Goal: Check status: Check status

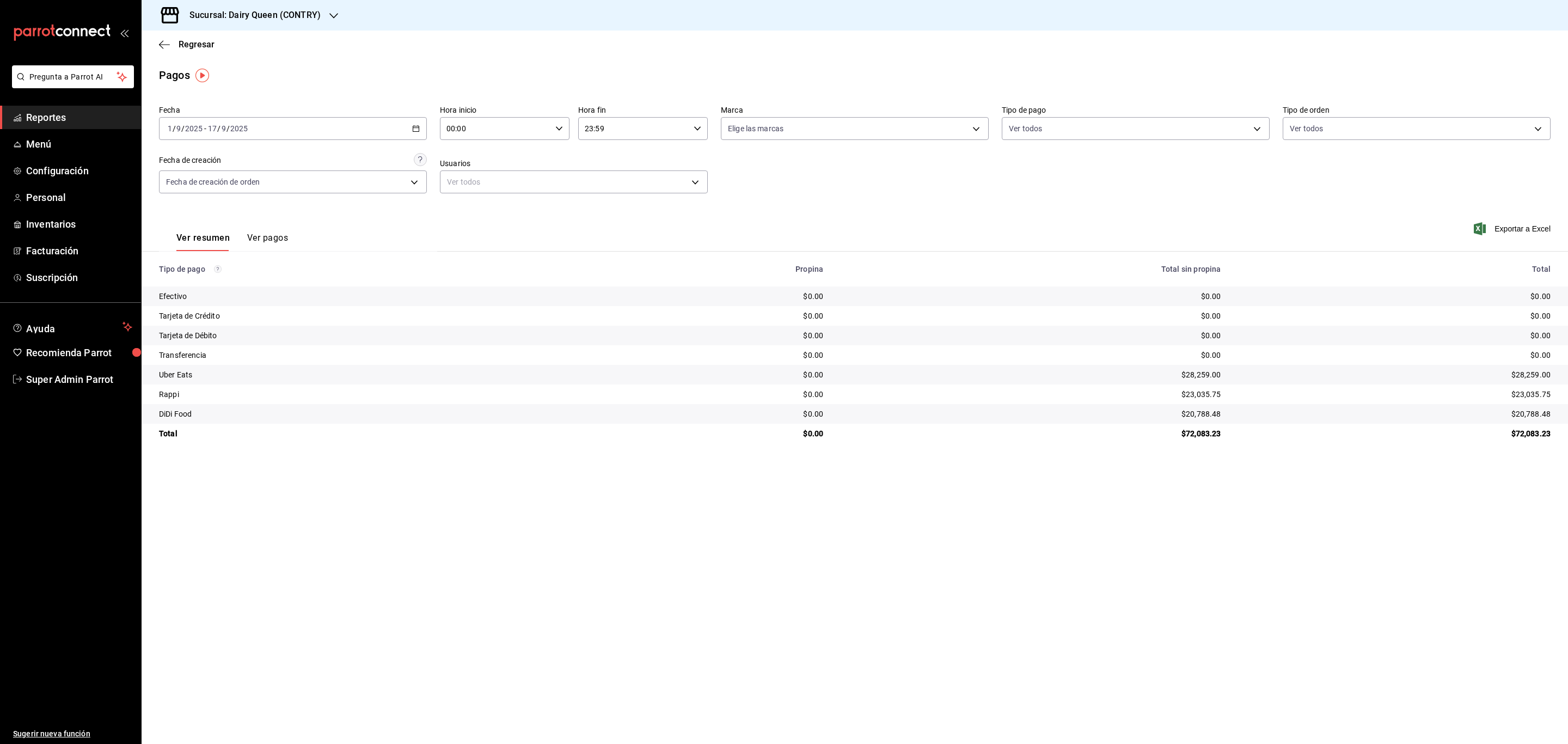
click at [292, 12] on h3 "Sucursal: Dairy Queen (CONTRY)" at bounding box center [250, 15] width 140 height 13
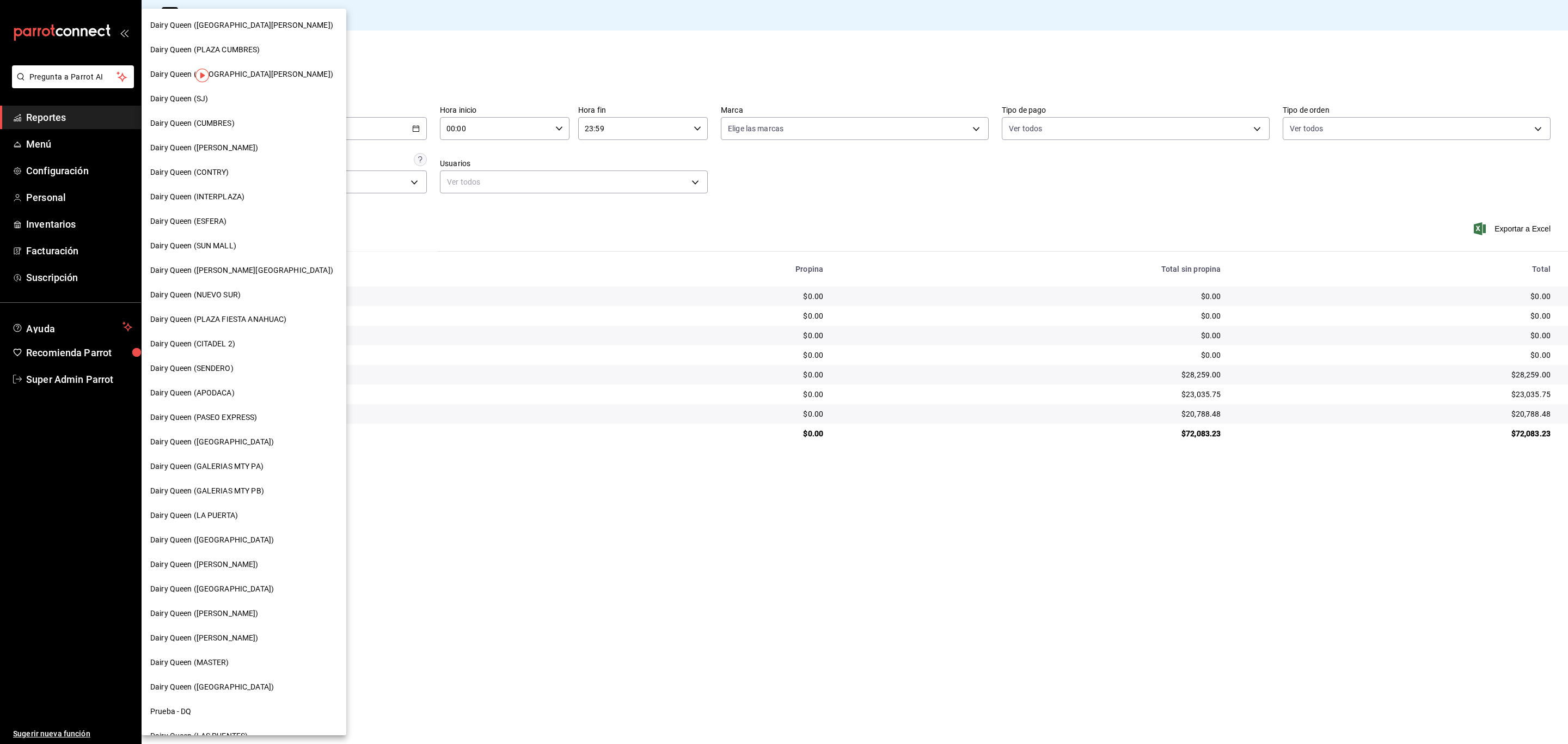
click at [242, 247] on div "Dairy Queen (SUN MALL)" at bounding box center [244, 246] width 187 height 11
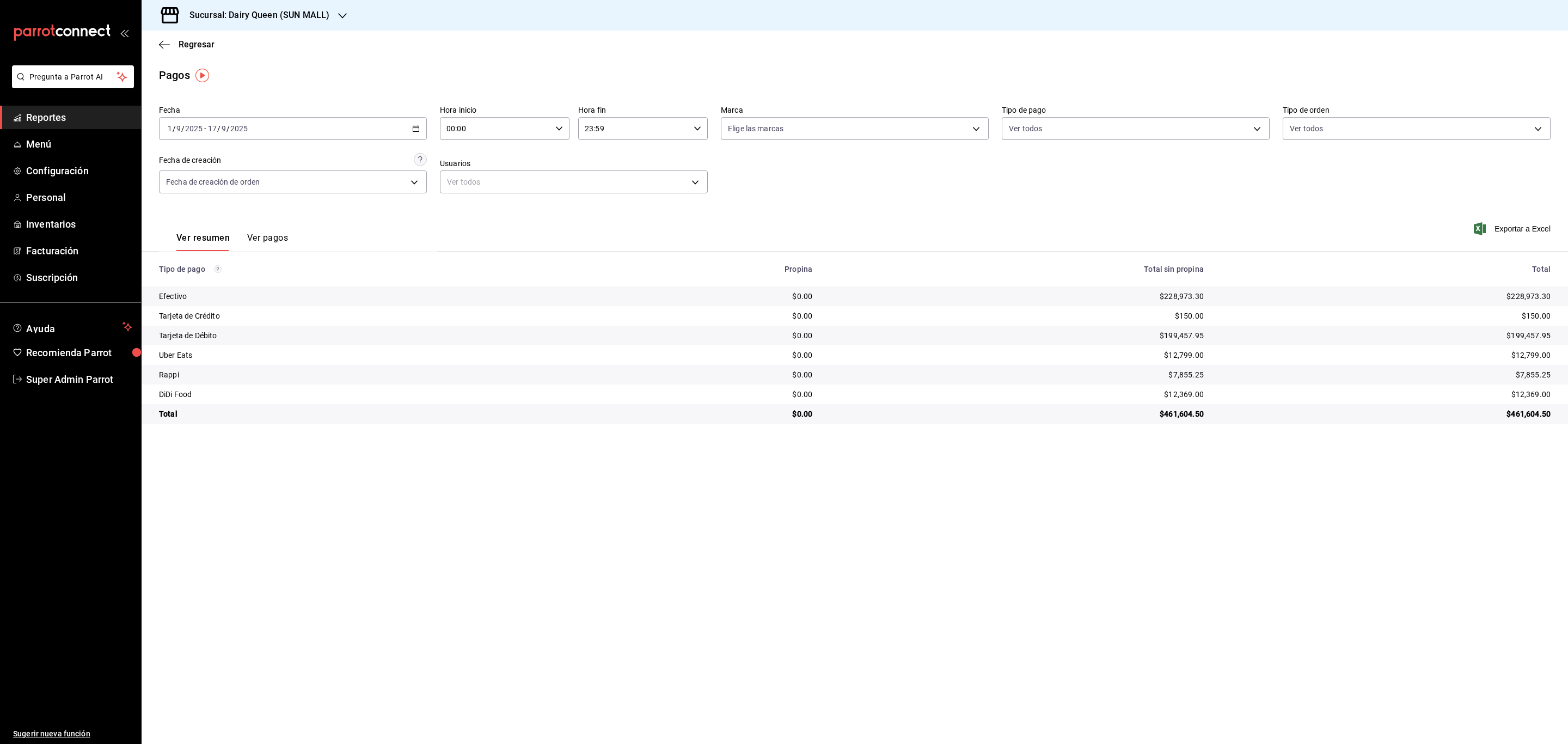
click at [312, 23] on div "Sucursal: Dairy Queen (SUN MALL)" at bounding box center [250, 15] width 201 height 31
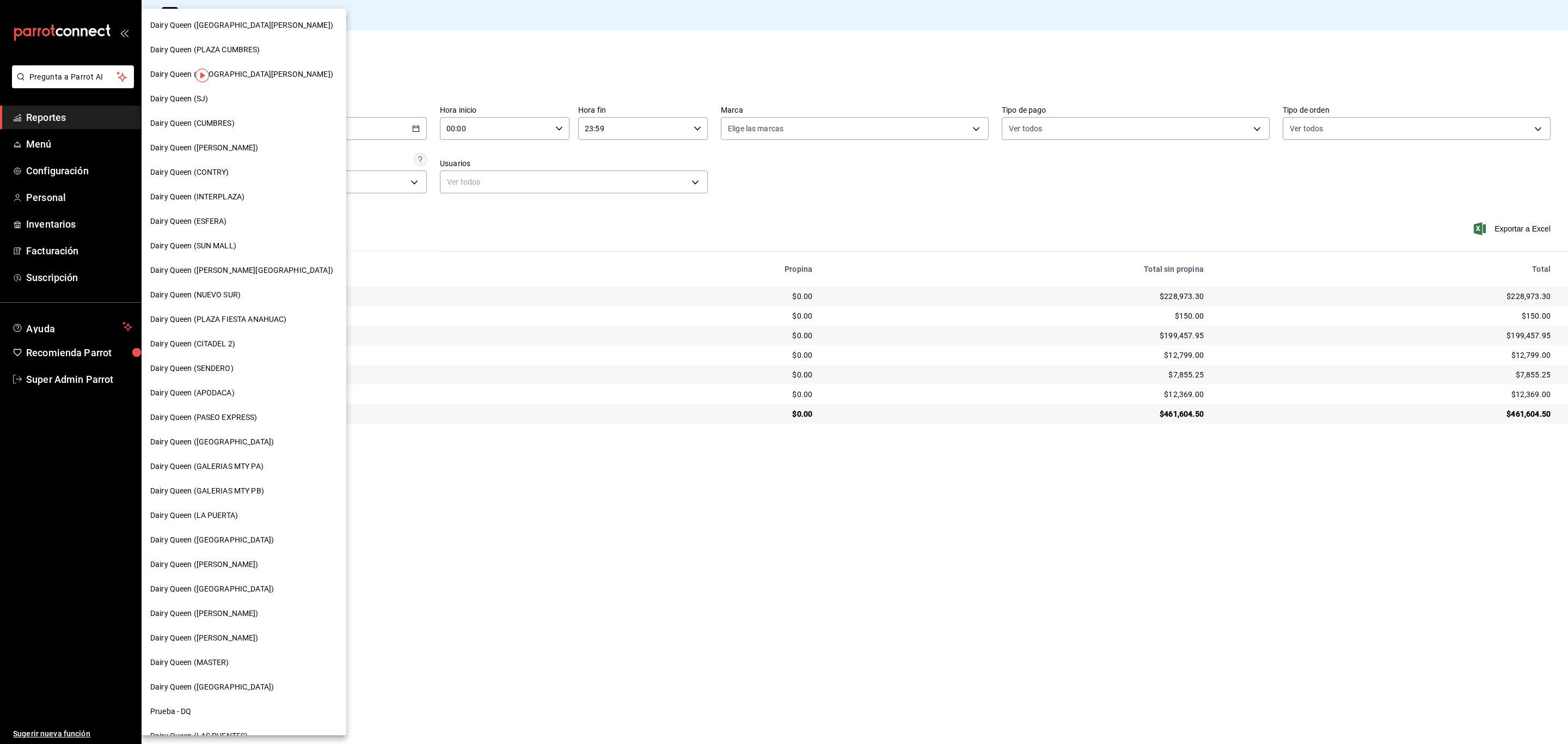
click at [240, 396] on div "Dairy Queen (APODACA)" at bounding box center [244, 393] width 187 height 11
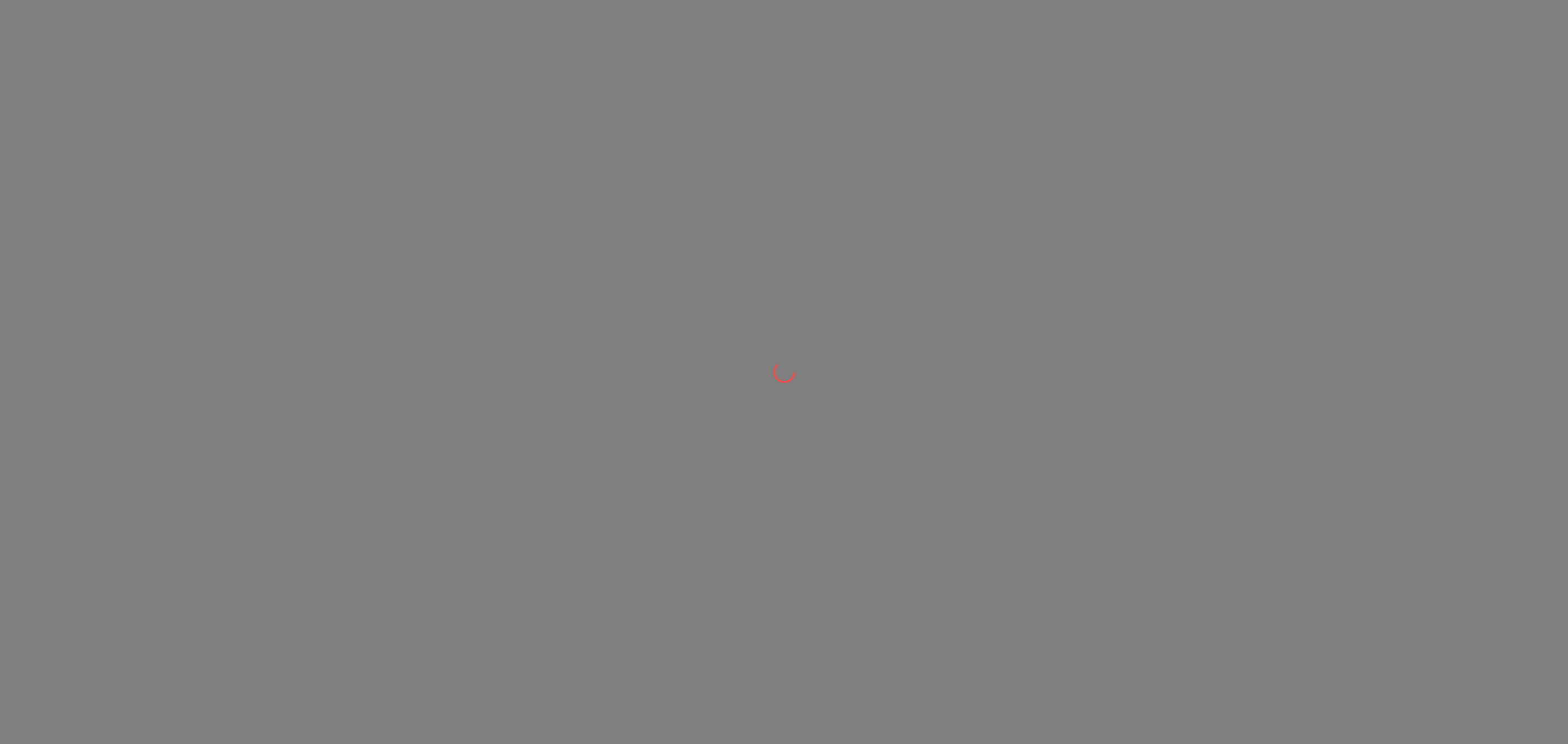
click at [240, 396] on div at bounding box center [784, 372] width 1568 height 744
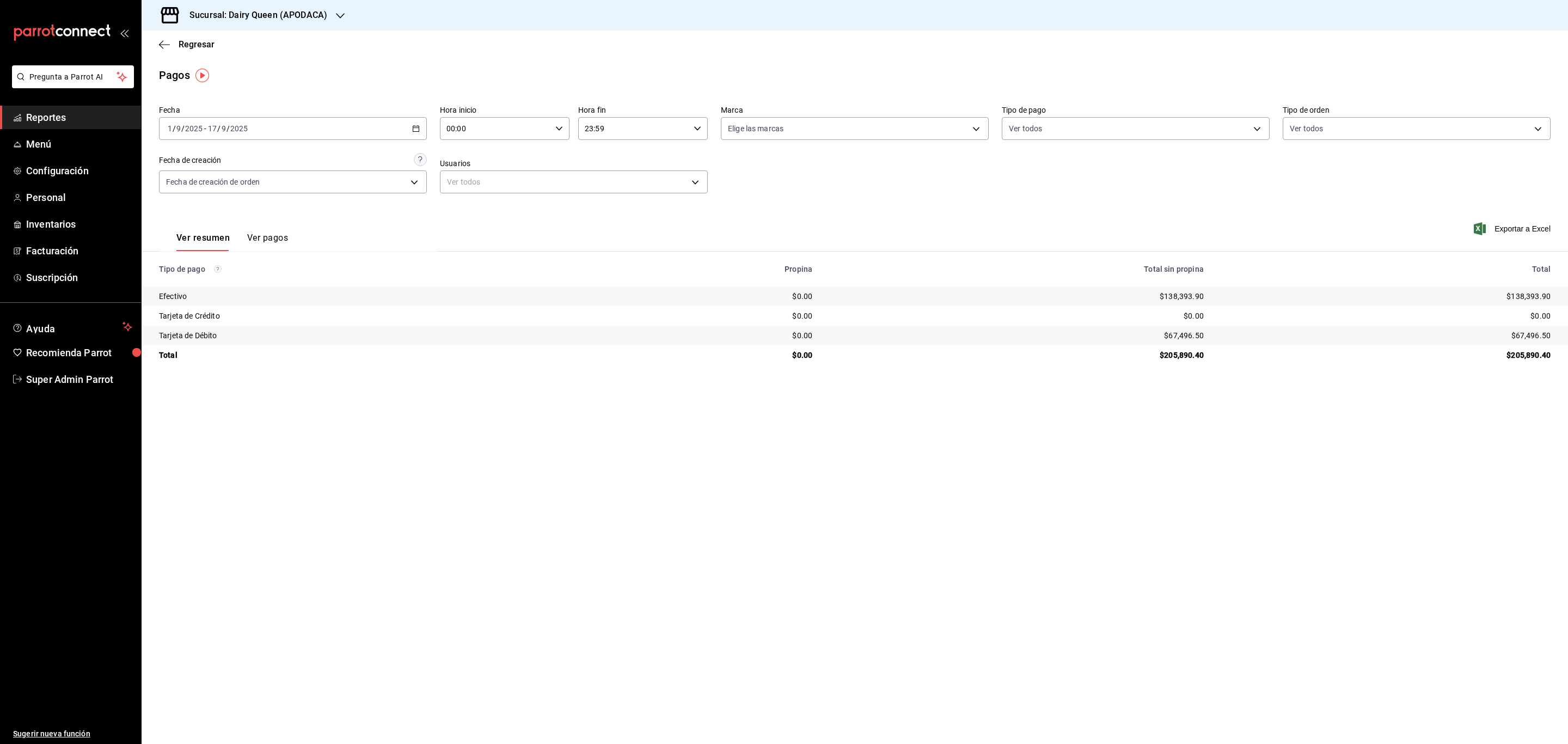
click at [337, 11] on icon "button" at bounding box center [340, 15] width 9 height 9
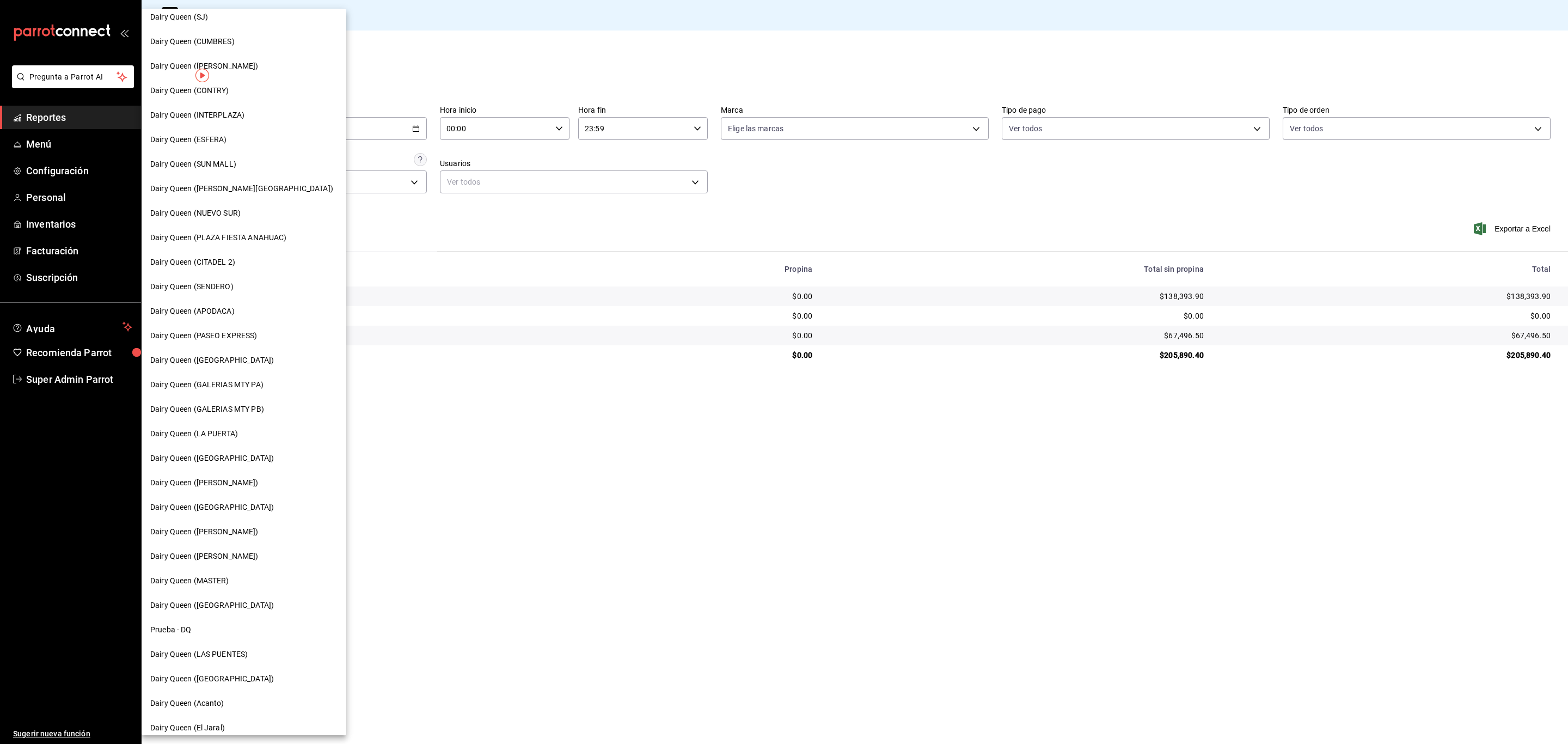
scroll to position [89, 0]
click at [241, 654] on div "Dairy Queen (LAS PUENTES)" at bounding box center [243, 647] width 204 height 24
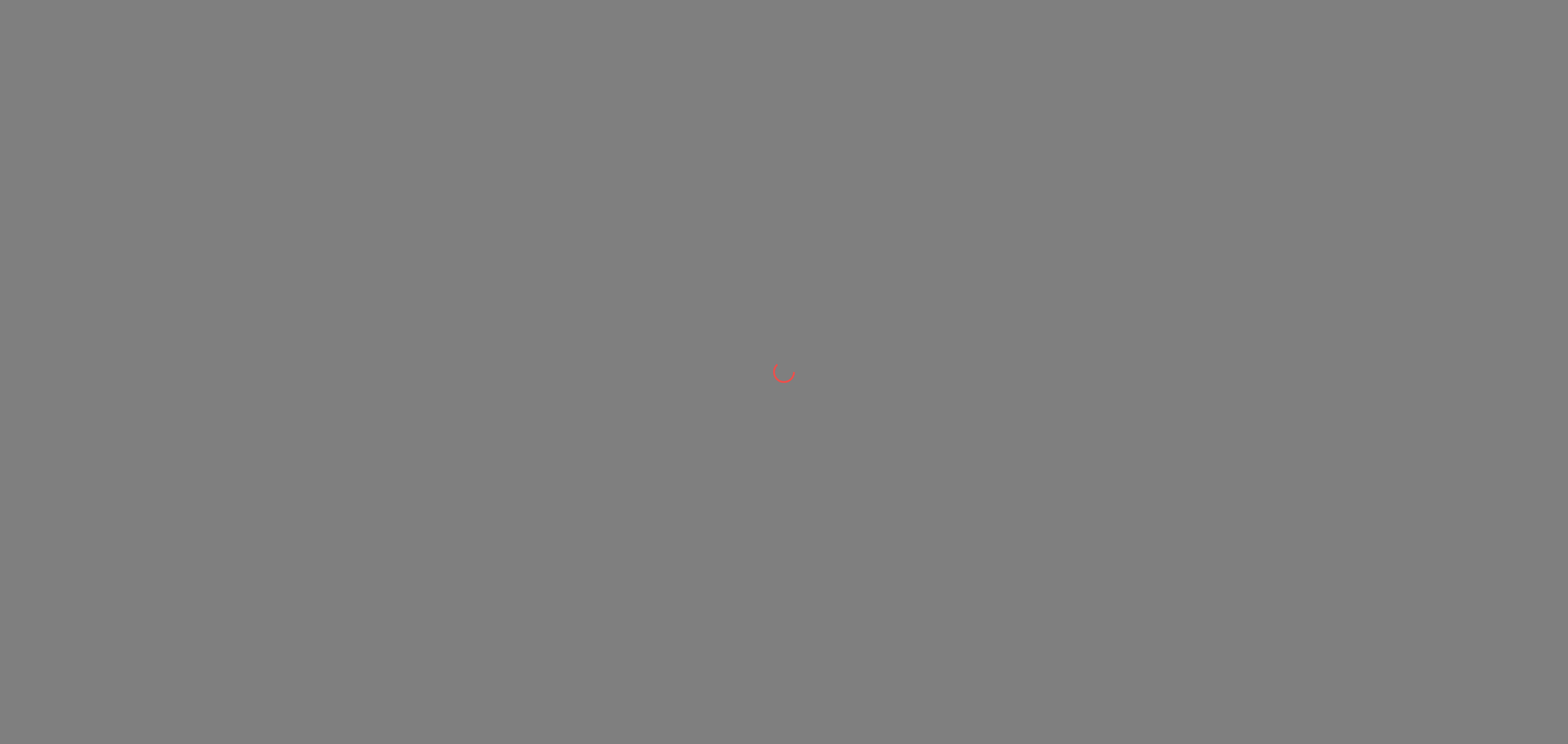
click at [245, 650] on div at bounding box center [784, 372] width 1568 height 744
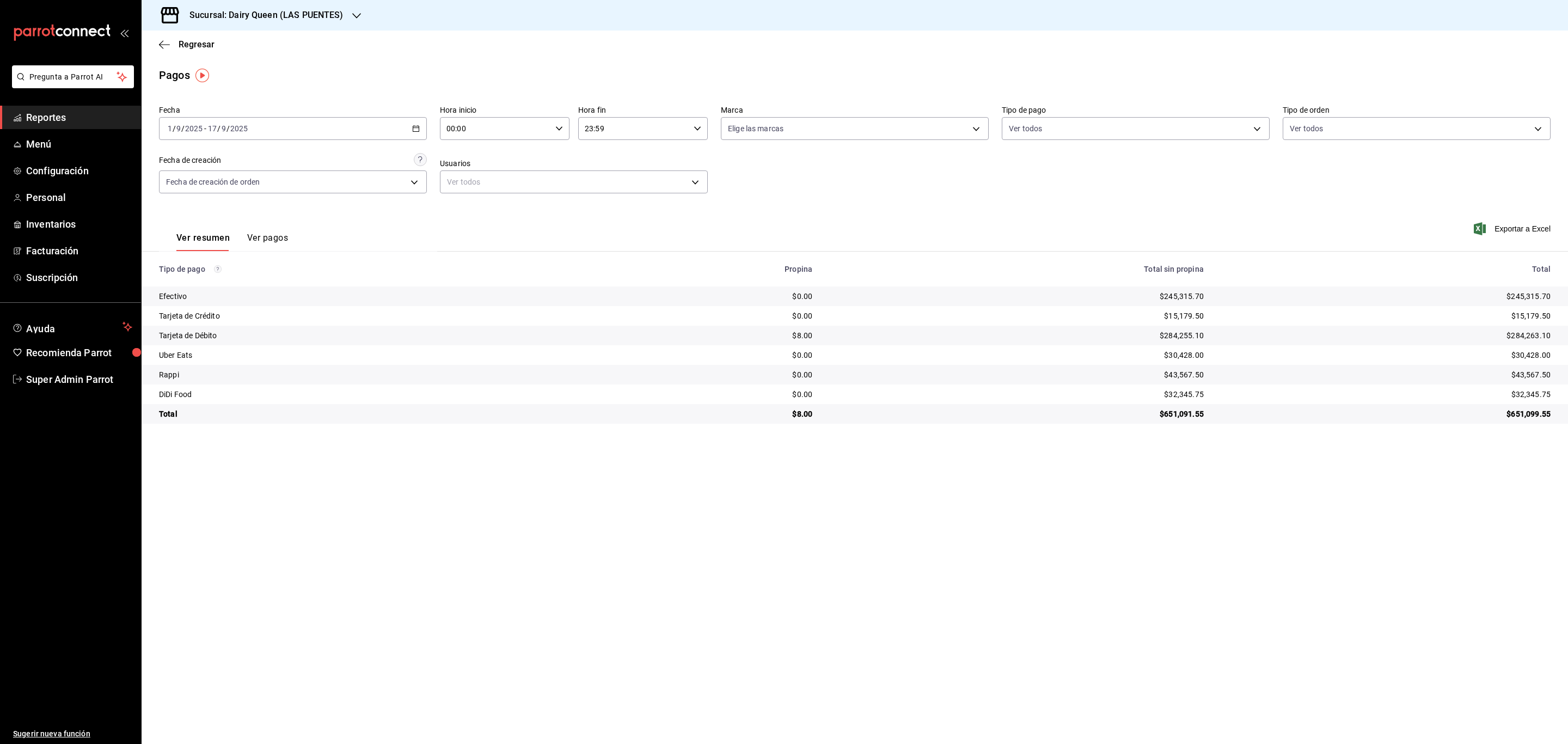
click at [295, 11] on h3 "Sucursal: Dairy Queen (LAS PUENTES)" at bounding box center [263, 15] width 163 height 13
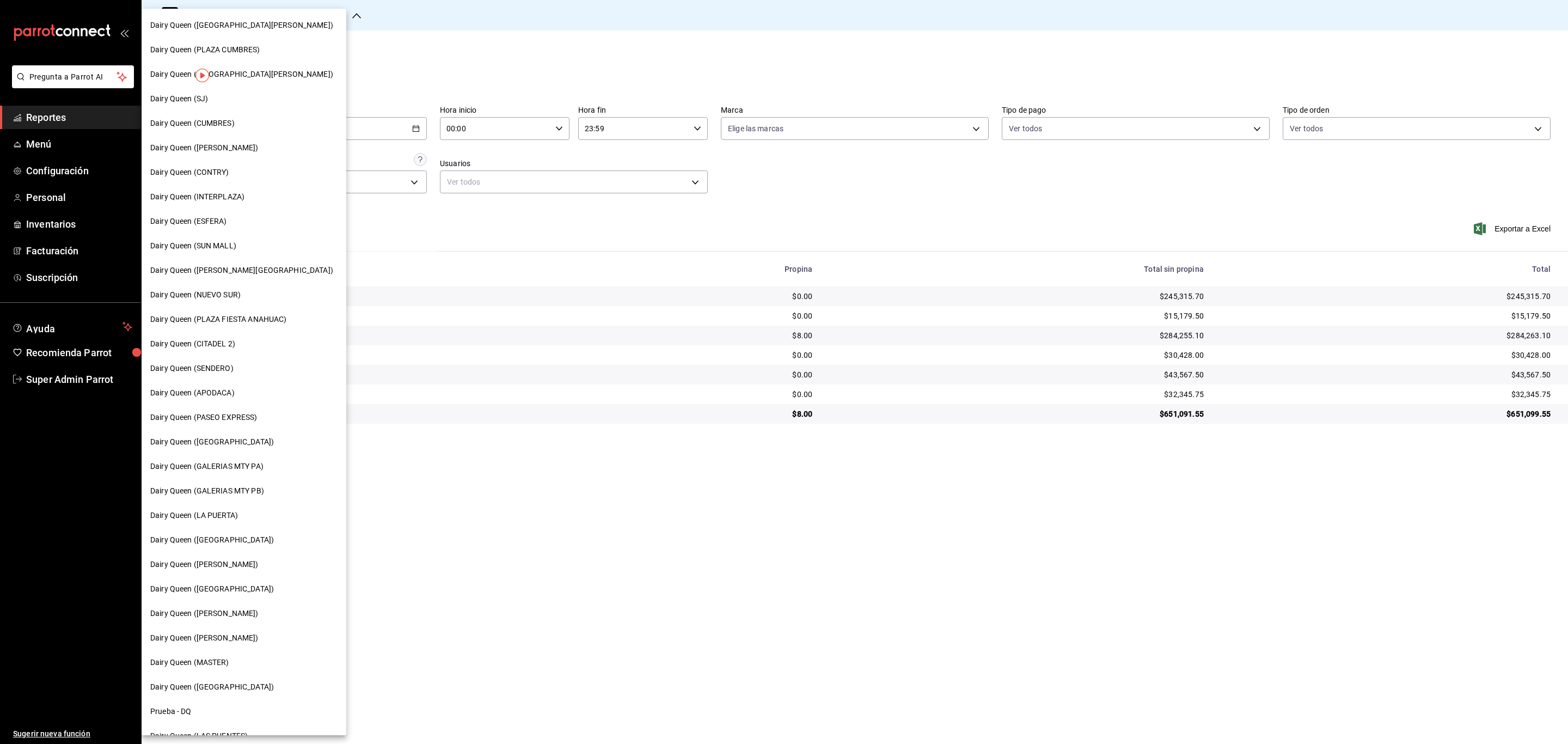
click at [234, 287] on div "Dairy Queen (NUEVO SUR)" at bounding box center [243, 295] width 204 height 24
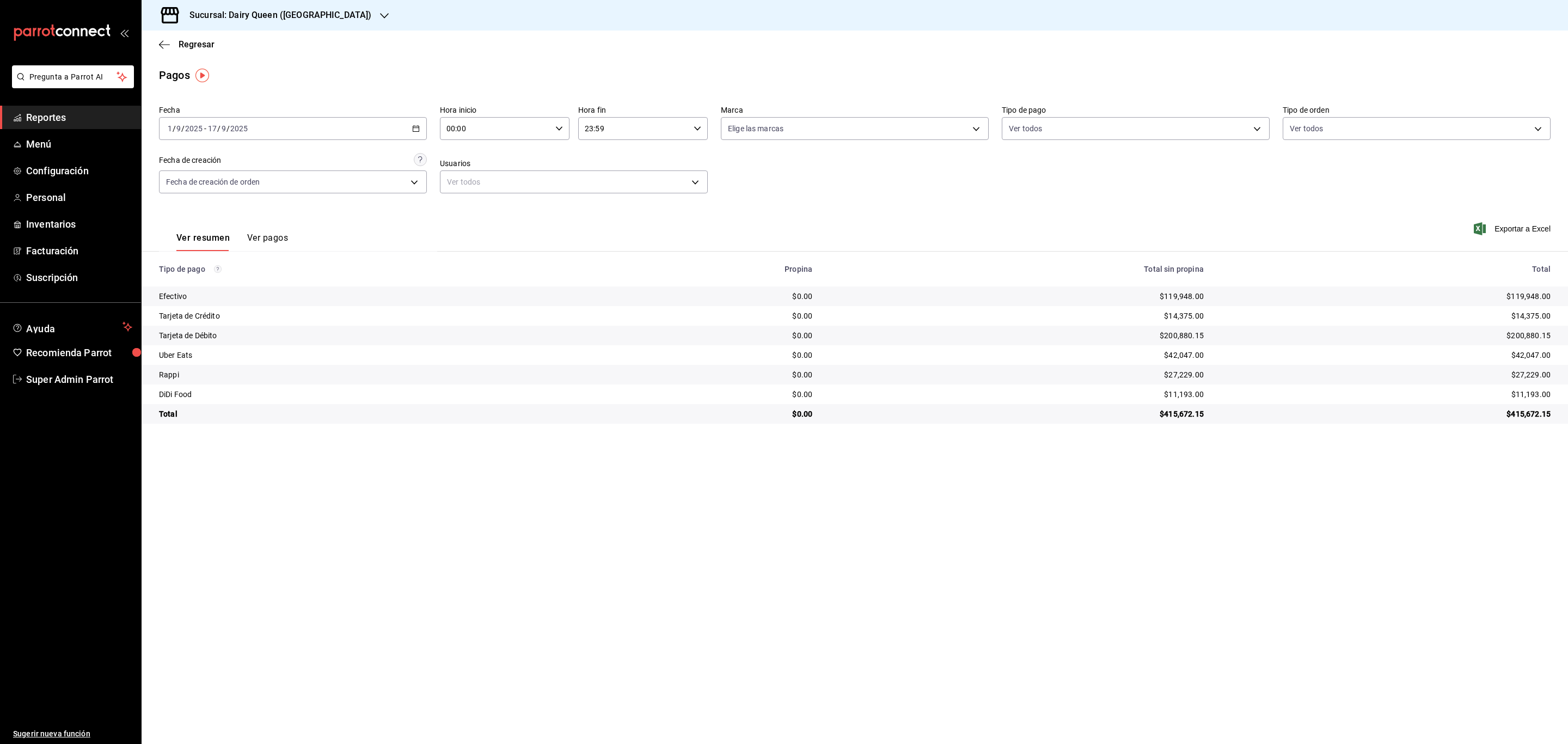
click at [255, 18] on h3 "Sucursal: Dairy Queen ([GEOGRAPHIC_DATA])" at bounding box center [276, 15] width 191 height 13
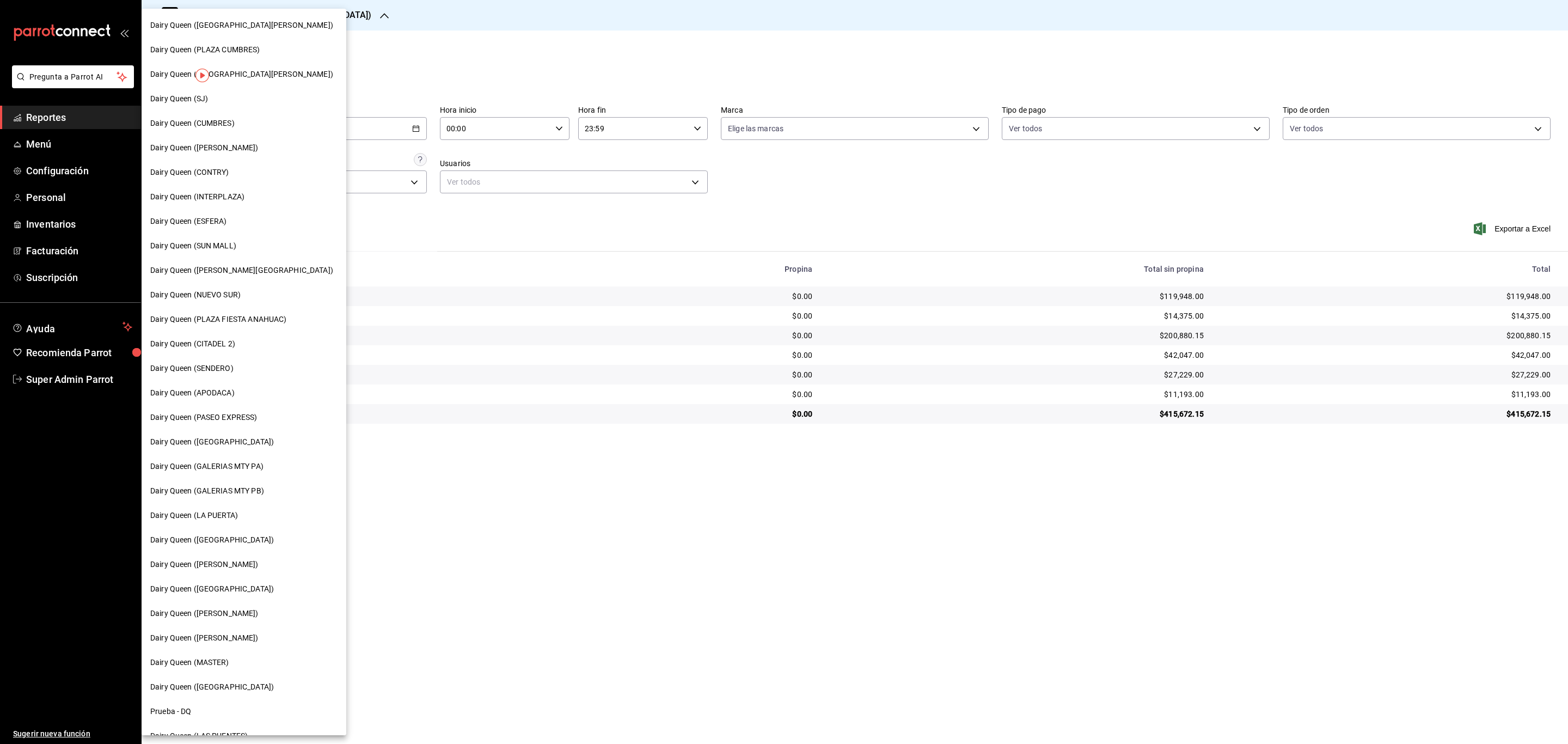
click at [263, 220] on div "Dairy Queen (ESFERA)" at bounding box center [244, 221] width 187 height 11
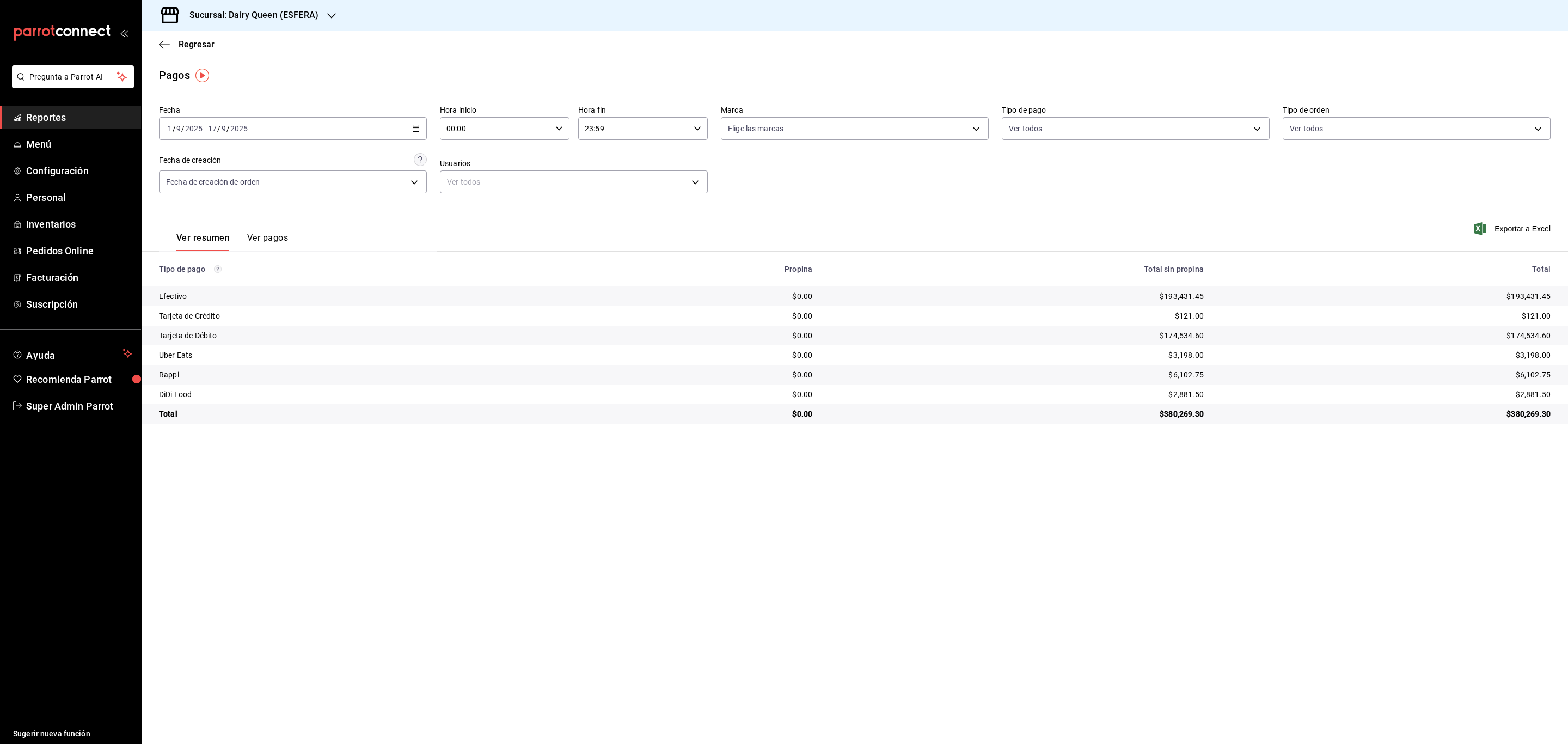
click at [313, 22] on div "Sucursal: Dairy Queen (ESFERA)" at bounding box center [245, 15] width 190 height 31
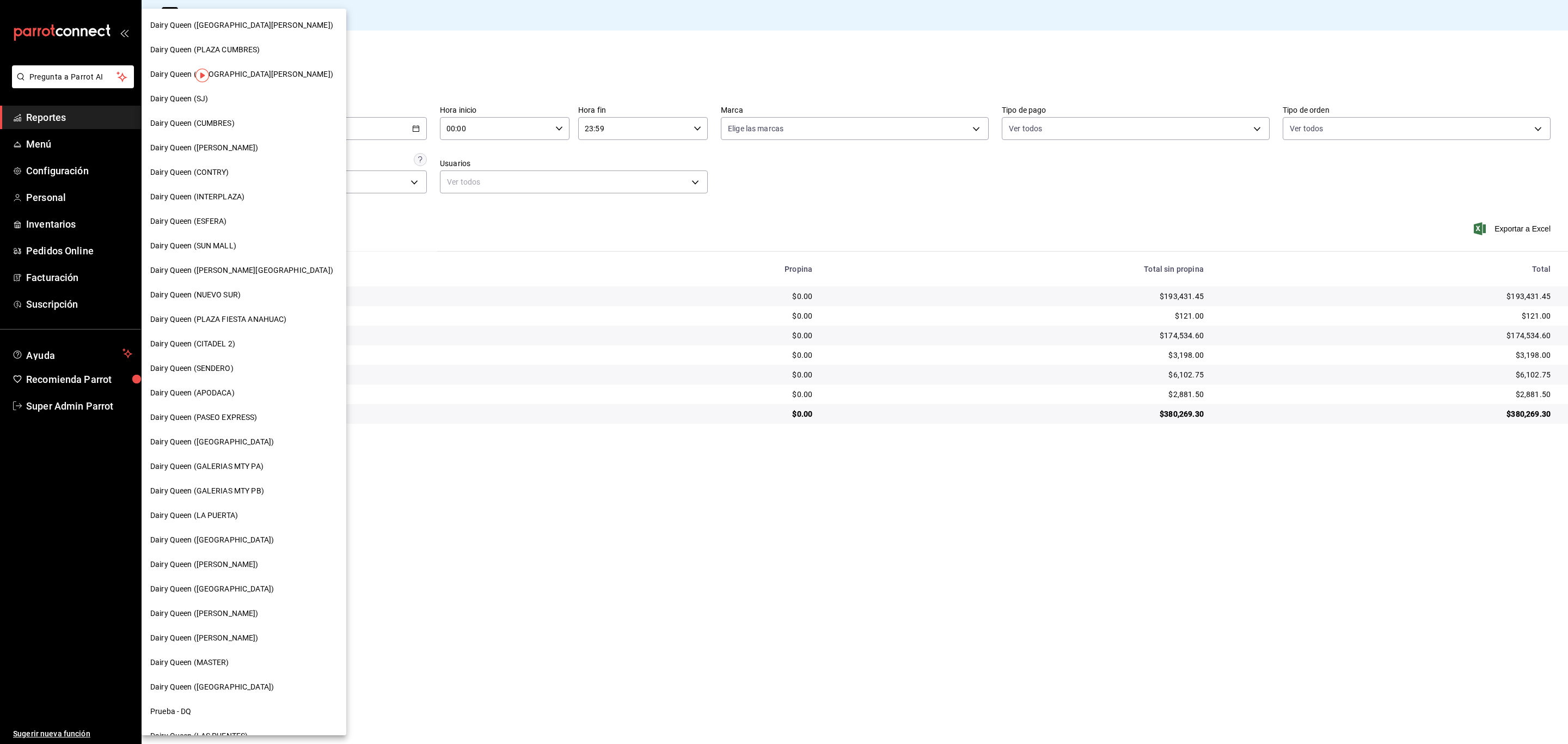
click at [248, 418] on span "Dairy Queen (PASEO EXPRESS)" at bounding box center [204, 418] width 107 height 11
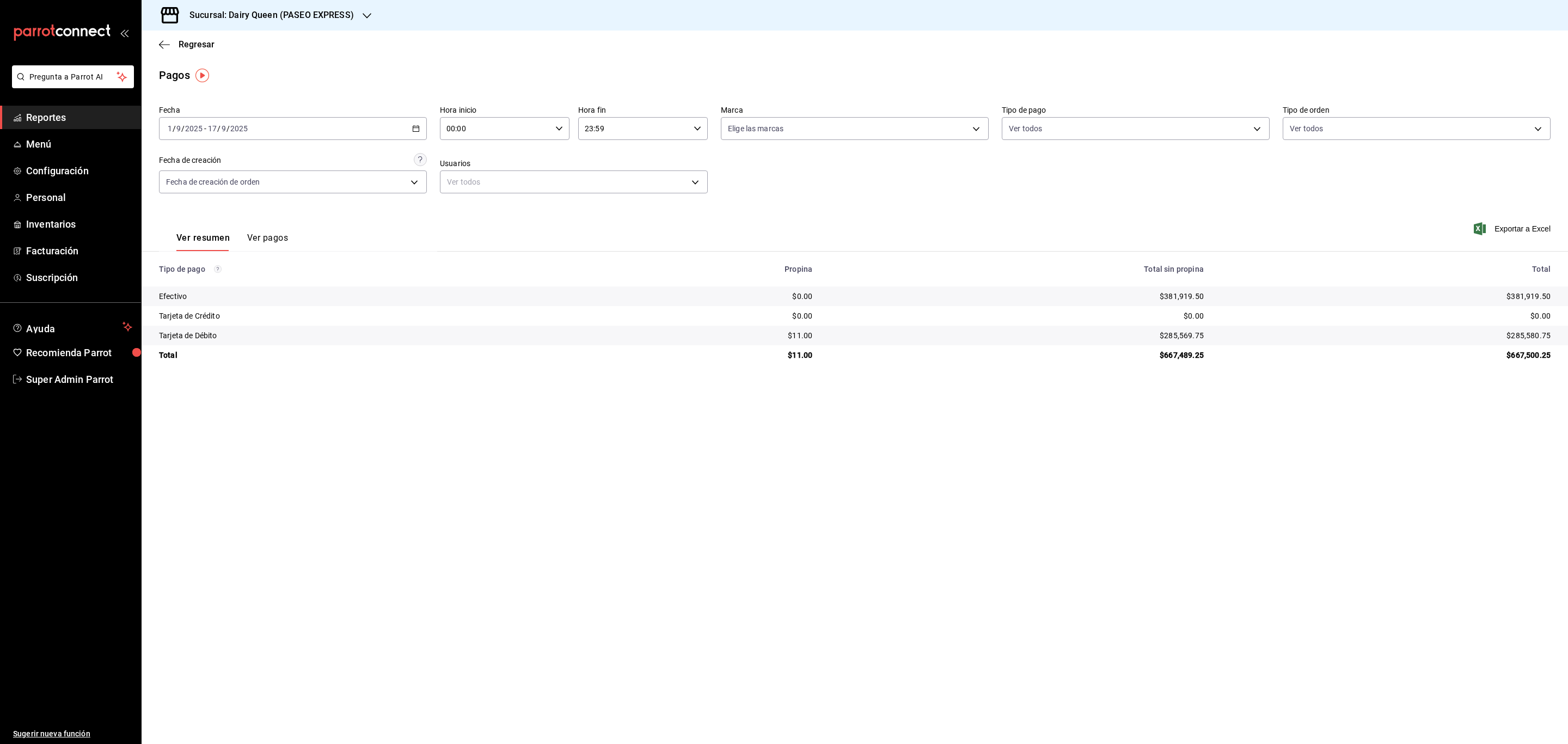
click at [412, 124] on icon "button" at bounding box center [415, 128] width 7 height 7
click at [415, 129] on icon "button" at bounding box center [415, 128] width 7 height 7
click at [293, 123] on div "[DATE] [DATE] - [DATE] [DATE]" at bounding box center [293, 128] width 268 height 23
click at [238, 281] on span "Rango de fechas" at bounding box center [210, 284] width 84 height 11
click at [322, 254] on button "17" at bounding box center [323, 249] width 19 height 19
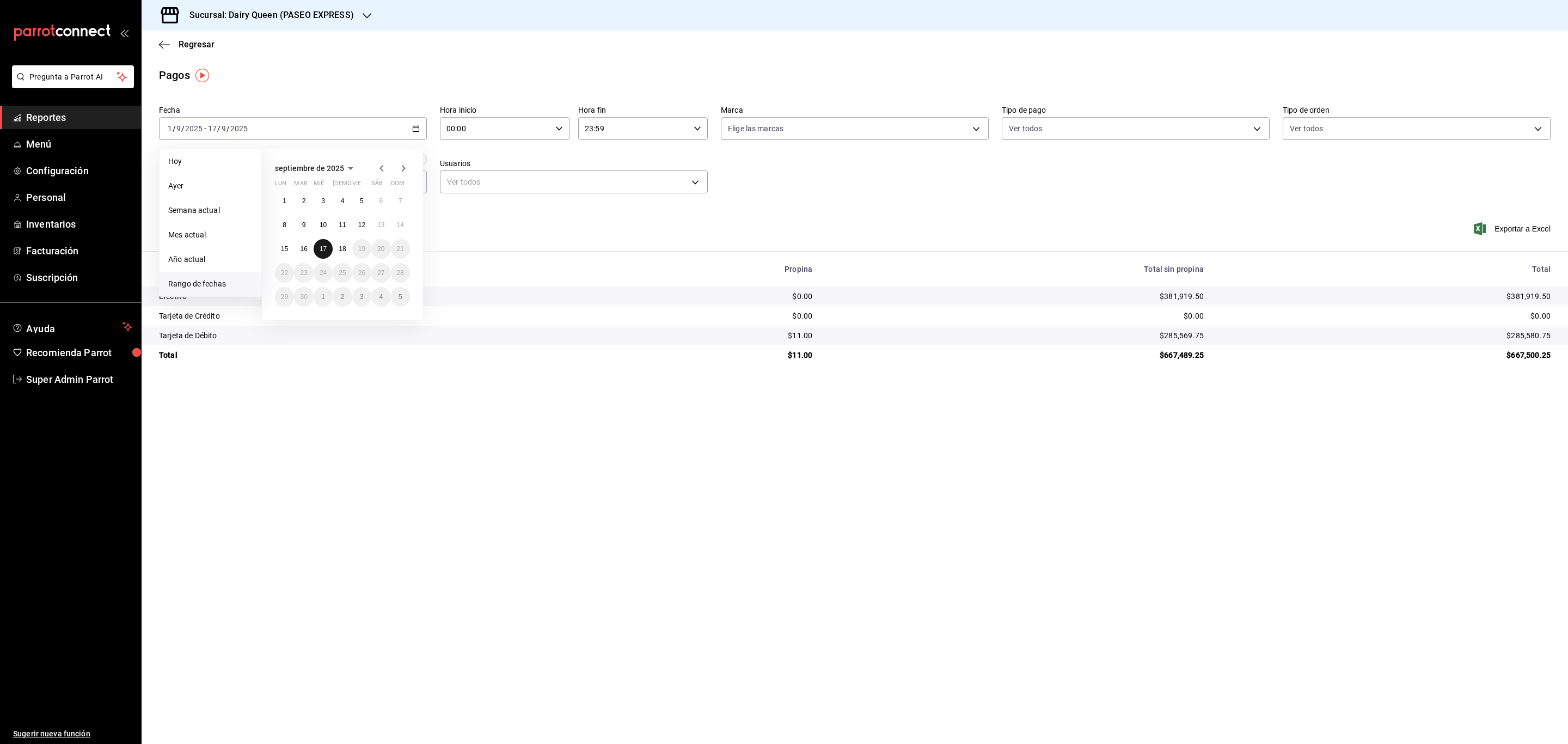
click at [322, 254] on button "17" at bounding box center [323, 249] width 19 height 19
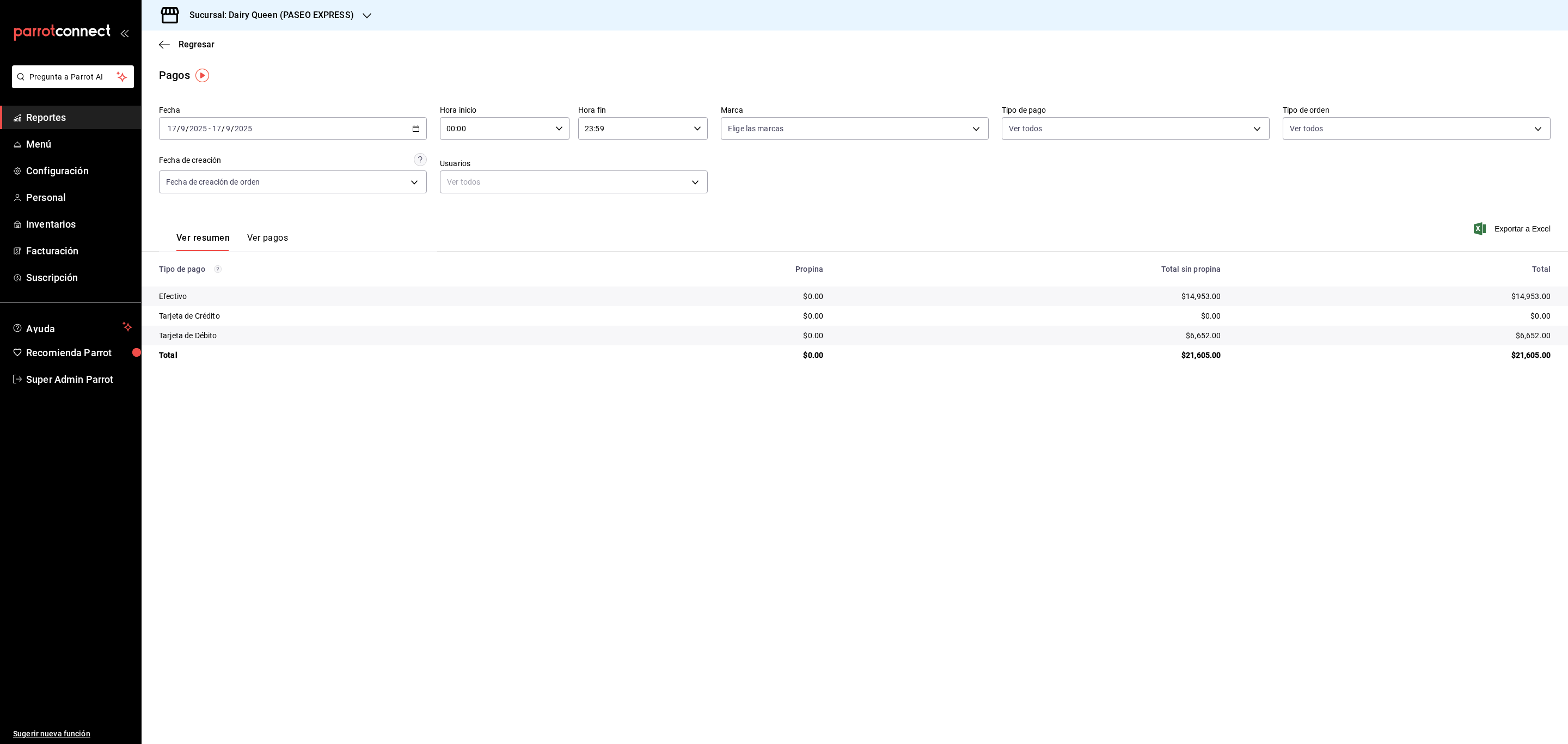
click at [398, 132] on div "[DATE] [DATE] - [DATE] [DATE]" at bounding box center [293, 128] width 268 height 23
click at [305, 250] on abbr "16" at bounding box center [303, 248] width 7 height 7
click at [395, 134] on div "[DATE] [DATE] - [DATE] [DATE]" at bounding box center [293, 128] width 268 height 23
click at [286, 251] on abbr "15" at bounding box center [284, 248] width 7 height 7
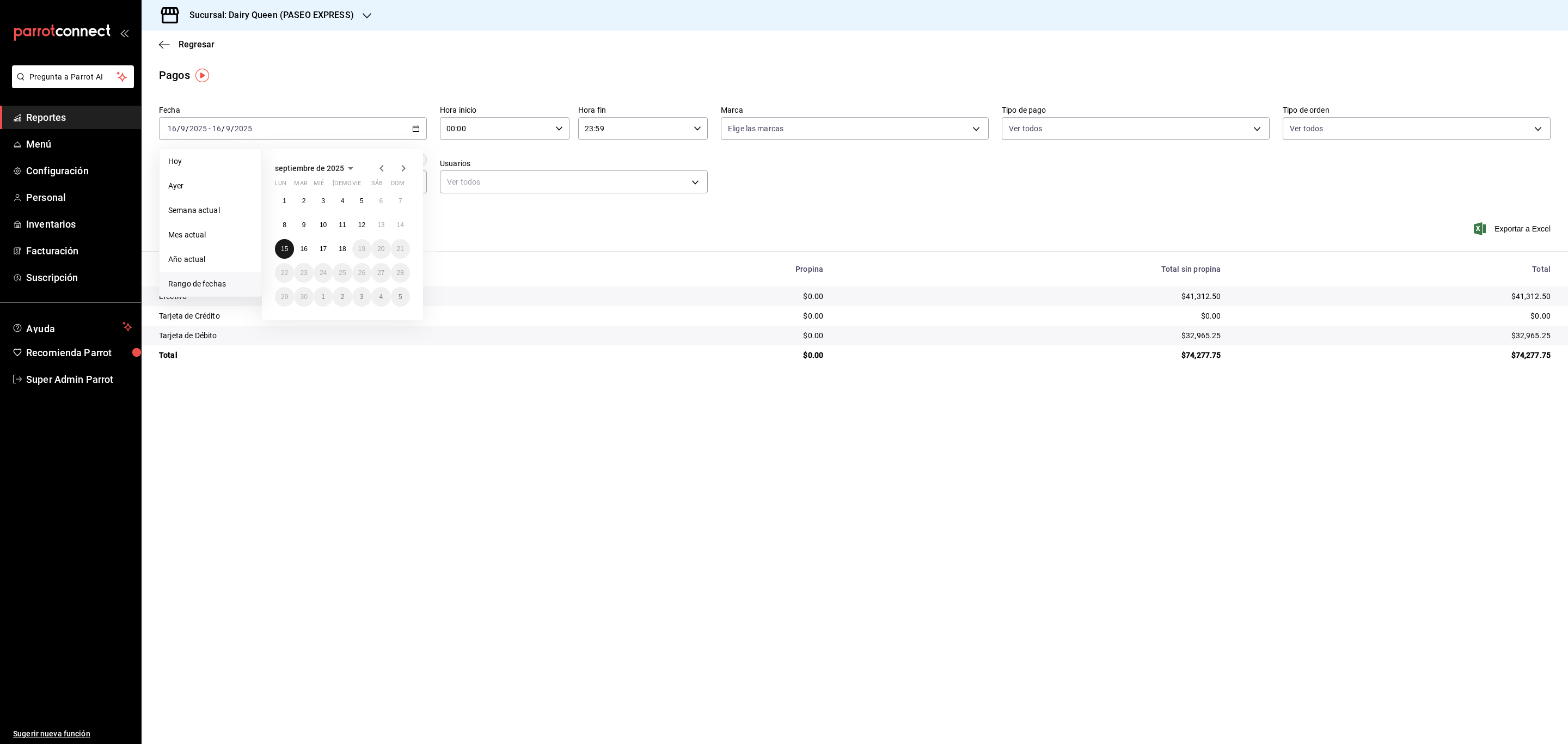
click at [286, 250] on abbr "15" at bounding box center [284, 248] width 7 height 7
click at [363, 128] on div "[DATE] [DATE] - [DATE] [DATE]" at bounding box center [293, 128] width 268 height 23
click at [408, 224] on button "14" at bounding box center [401, 225] width 19 height 19
click at [397, 123] on div "[DATE] [DATE] - [DATE] [DATE]" at bounding box center [293, 128] width 268 height 23
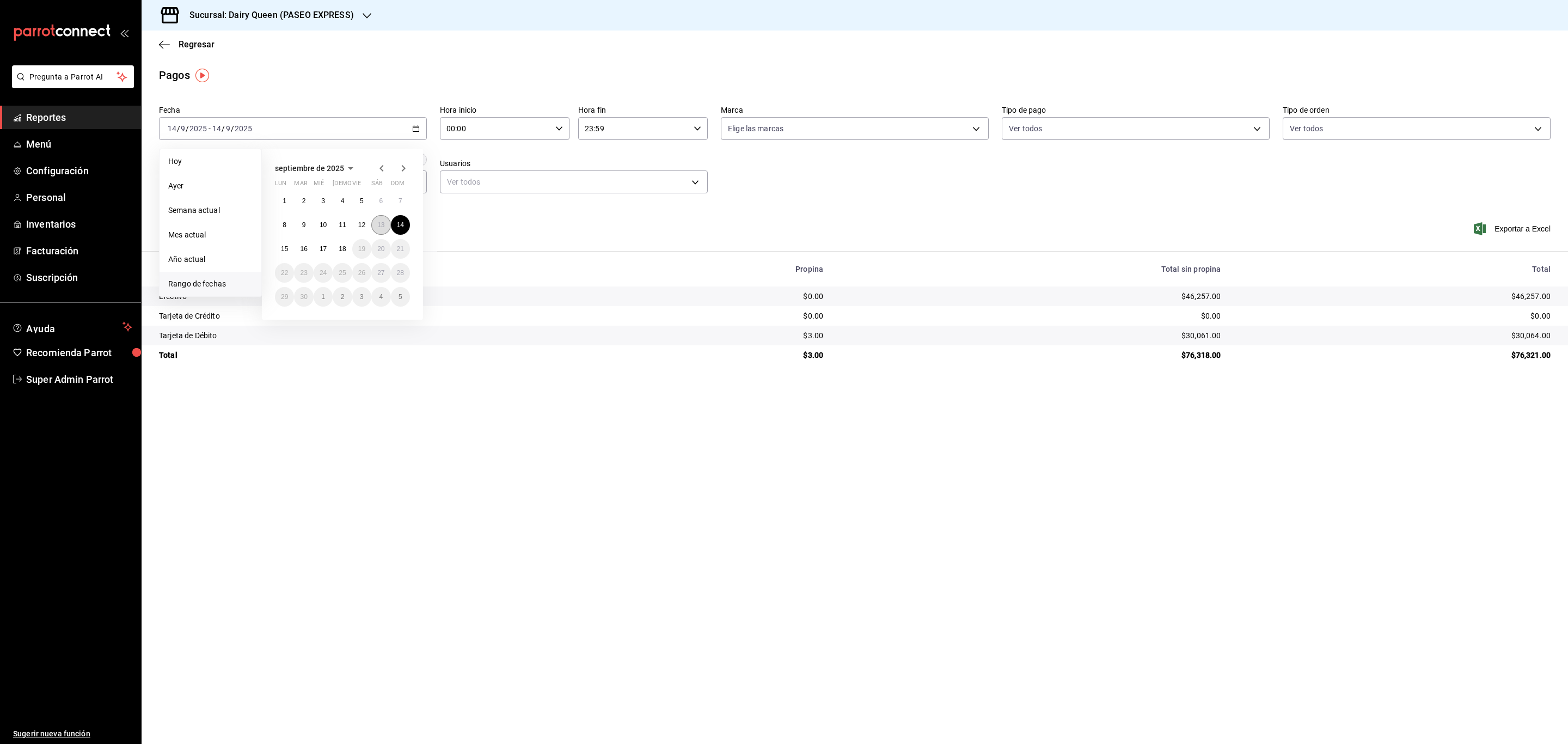
click at [379, 224] on abbr "13" at bounding box center [380, 225] width 7 height 7
click at [396, 124] on div "[DATE] [DATE] - [DATE] [DATE]" at bounding box center [293, 128] width 268 height 23
click at [367, 221] on button "12" at bounding box center [362, 225] width 19 height 19
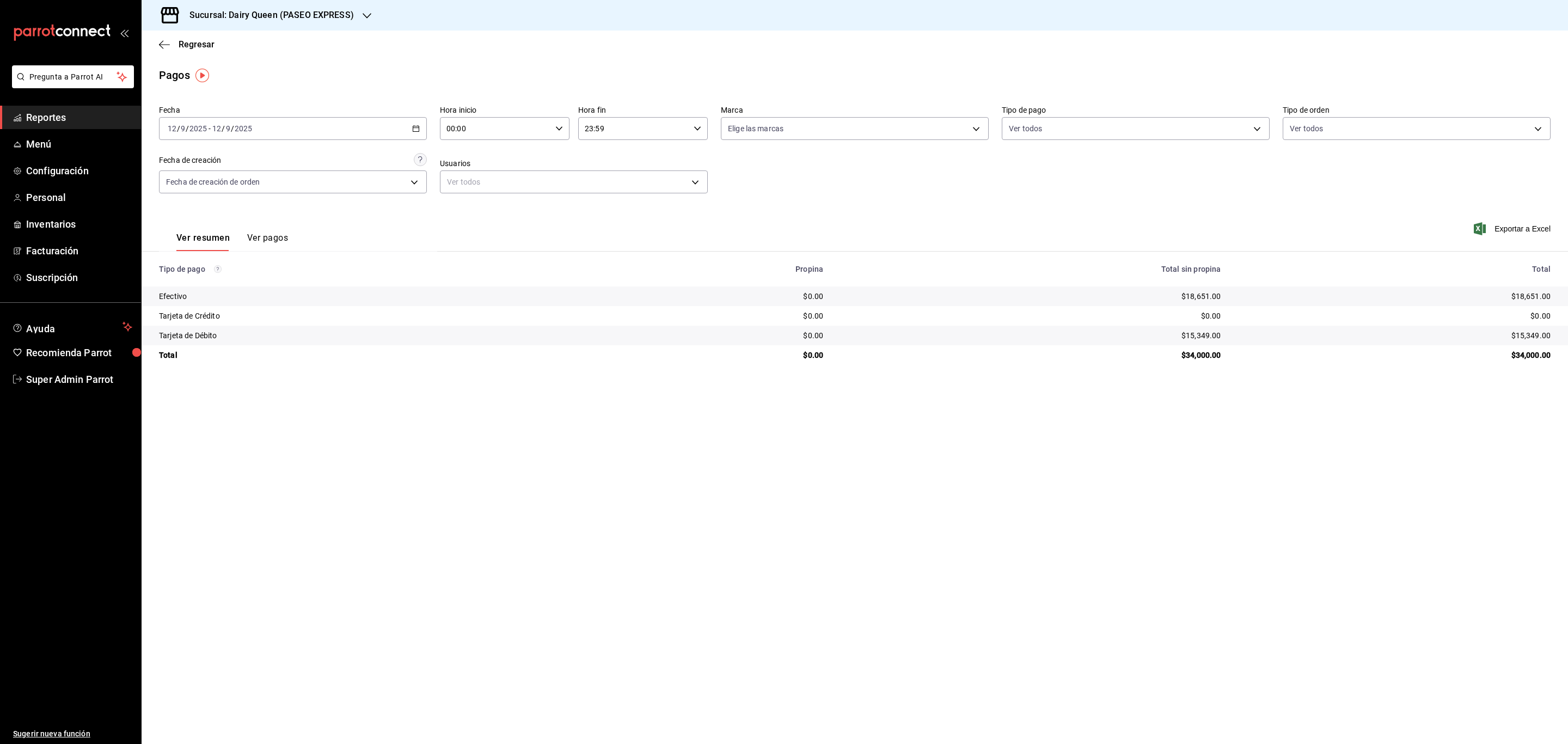
click at [412, 124] on icon "button" at bounding box center [415, 128] width 7 height 7
click at [348, 224] on button "11" at bounding box center [343, 225] width 19 height 19
click at [418, 128] on icon "button" at bounding box center [415, 128] width 7 height 7
click at [327, 226] on button "10" at bounding box center [323, 225] width 19 height 19
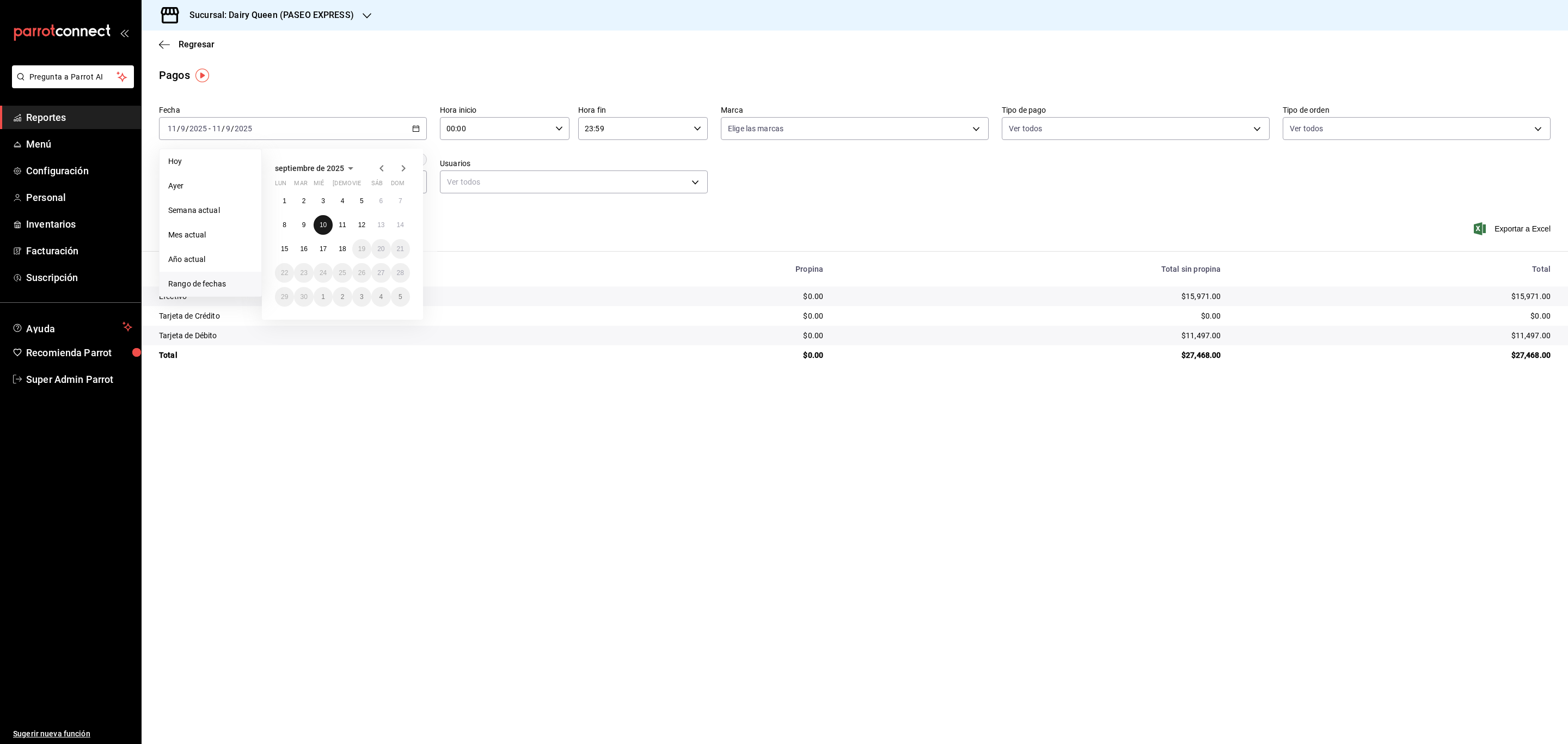
click at [327, 226] on button "10" at bounding box center [323, 225] width 19 height 19
click at [417, 126] on \(Stroke\) "button" at bounding box center [416, 128] width 6 height 6
click at [305, 220] on button "9" at bounding box center [304, 225] width 19 height 19
click at [410, 126] on div "[DATE] [DATE] - [DATE] [DATE]" at bounding box center [293, 128] width 268 height 23
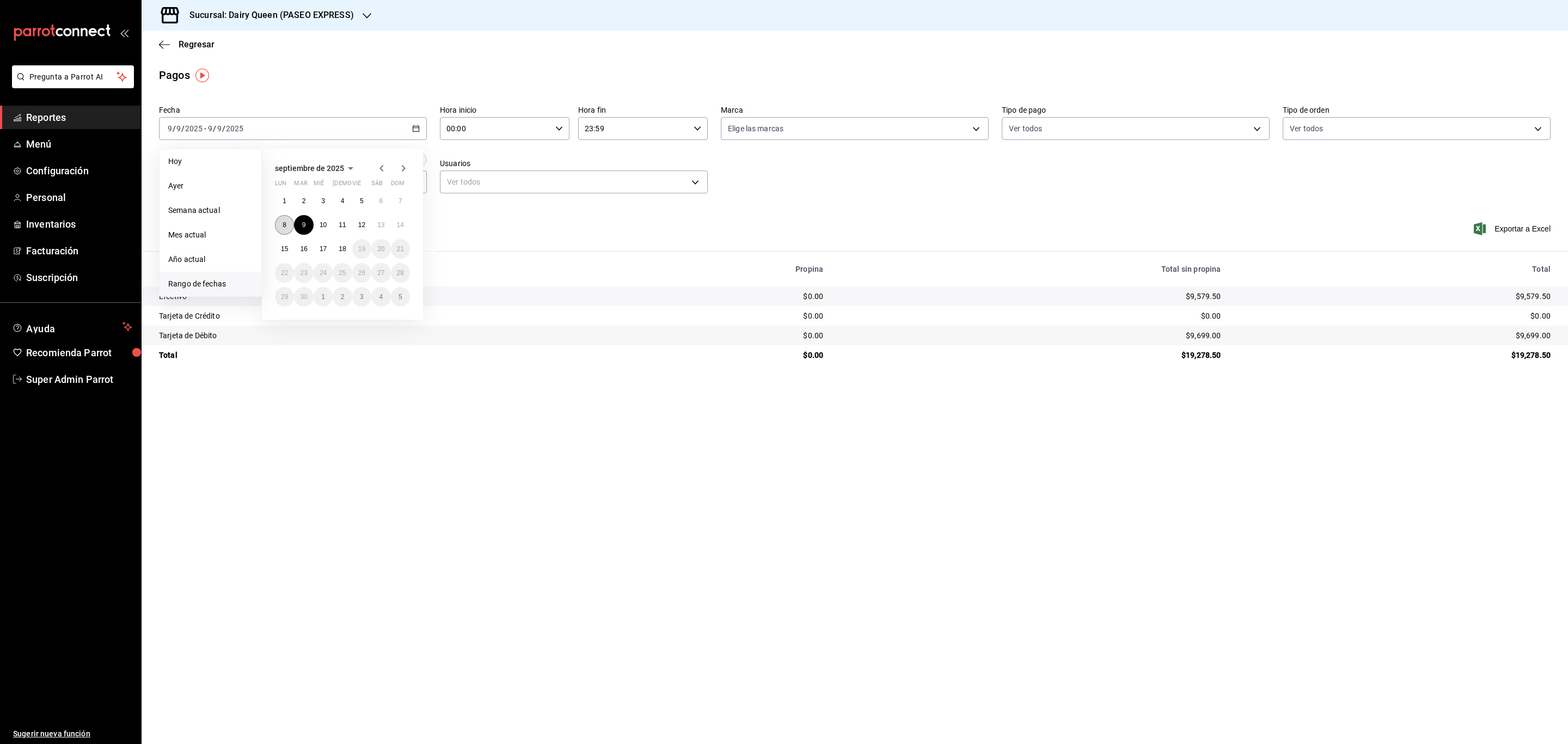
click at [292, 225] on button "8" at bounding box center [284, 225] width 19 height 19
click at [291, 225] on button "8" at bounding box center [284, 225] width 19 height 19
click at [415, 118] on div "[DATE] [DATE] - [DATE] [DATE]" at bounding box center [293, 128] width 268 height 23
click at [400, 191] on button "7" at bounding box center [401, 201] width 19 height 19
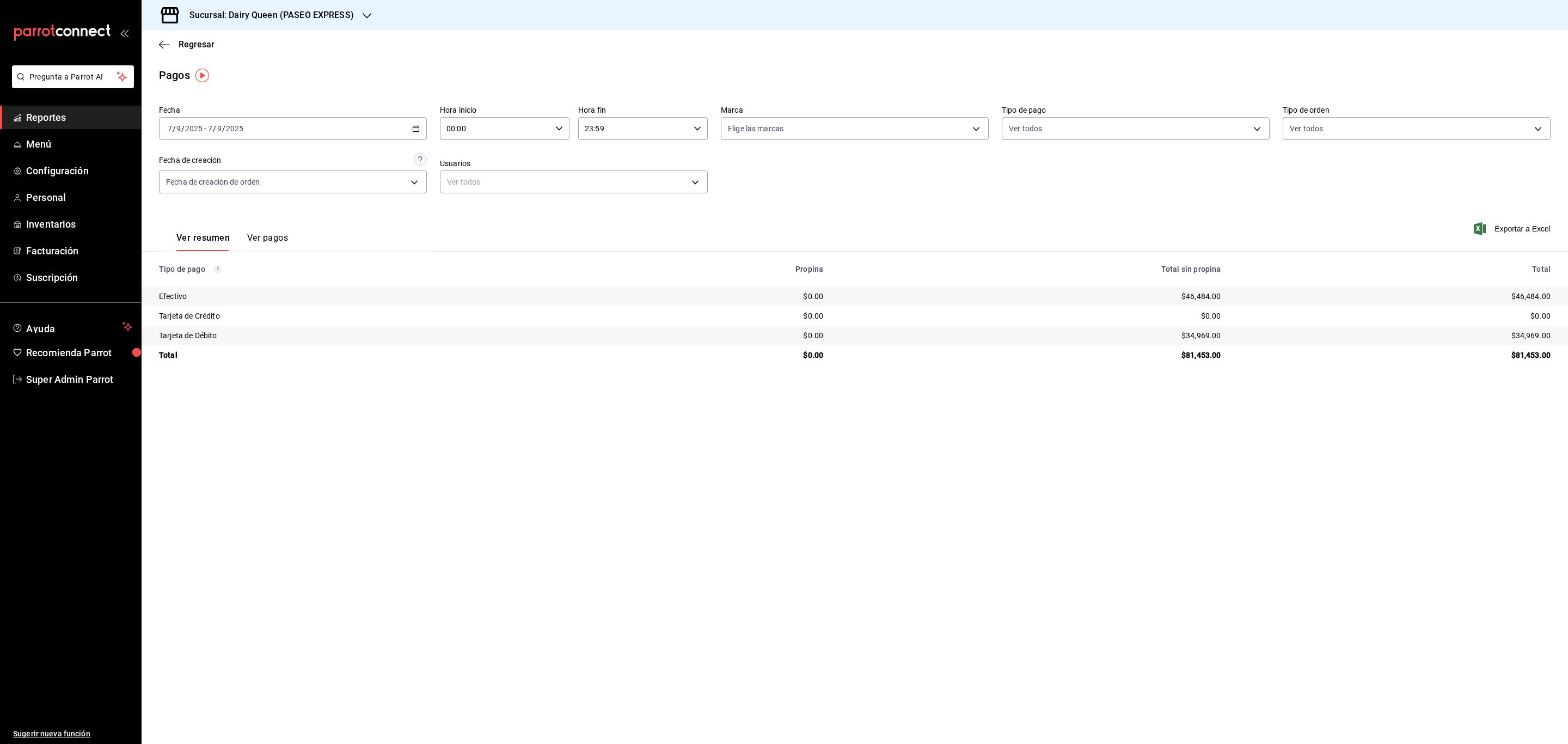
click at [405, 132] on div "[DATE] [DATE] - [DATE] [DATE]" at bounding box center [293, 128] width 268 height 23
click at [382, 201] on abbr "6" at bounding box center [380, 200] width 4 height 7
click at [412, 134] on div "[DATE] [DATE] - [DATE] [DATE]" at bounding box center [293, 128] width 268 height 23
click at [361, 209] on button "5" at bounding box center [362, 201] width 19 height 19
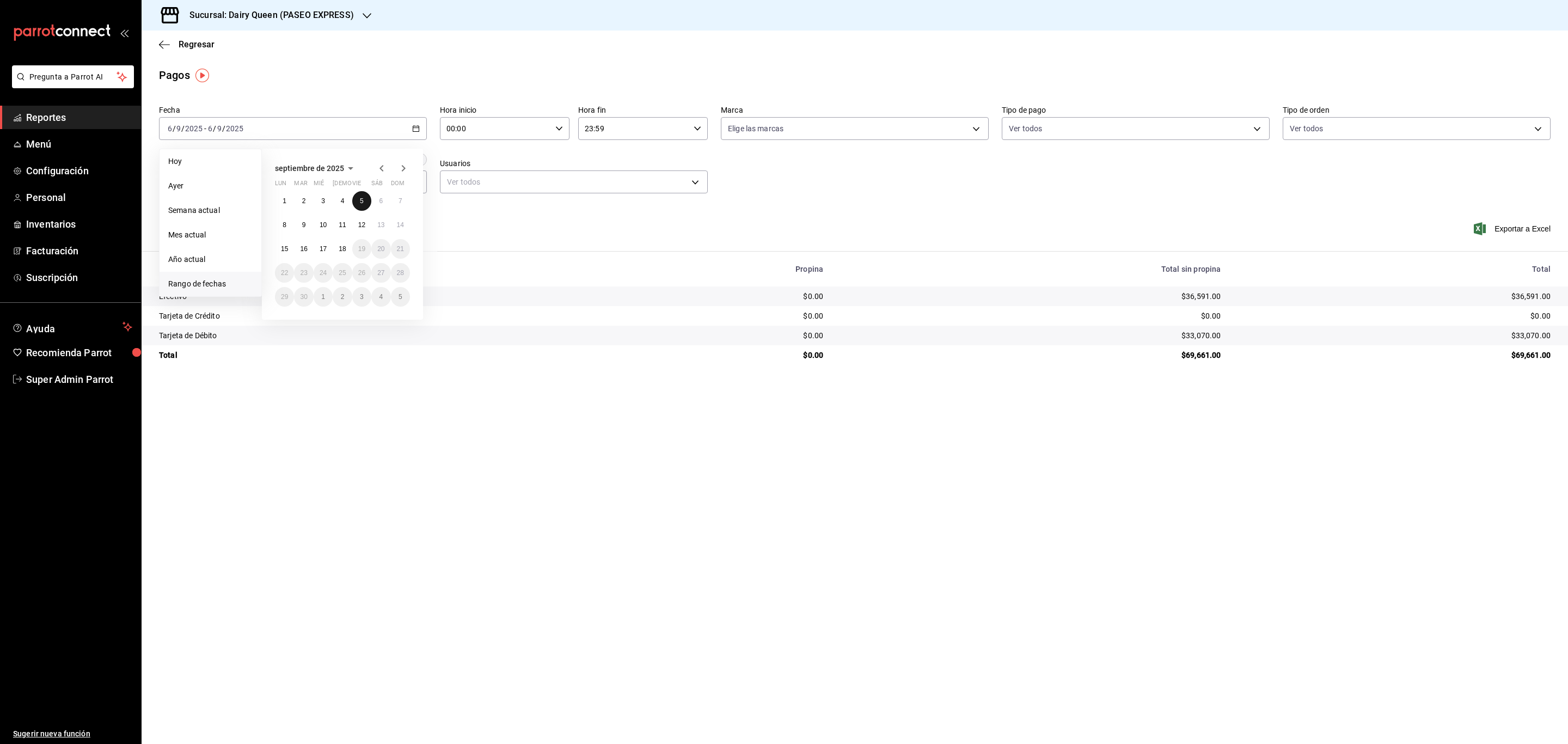
click at [361, 209] on button "5" at bounding box center [362, 201] width 19 height 19
click at [415, 131] on \(Stroke\) "button" at bounding box center [416, 128] width 6 height 6
click at [342, 200] on abbr "4" at bounding box center [343, 200] width 4 height 7
click at [407, 128] on div "[DATE] [DATE] - [DATE] [DATE]" at bounding box center [293, 128] width 268 height 23
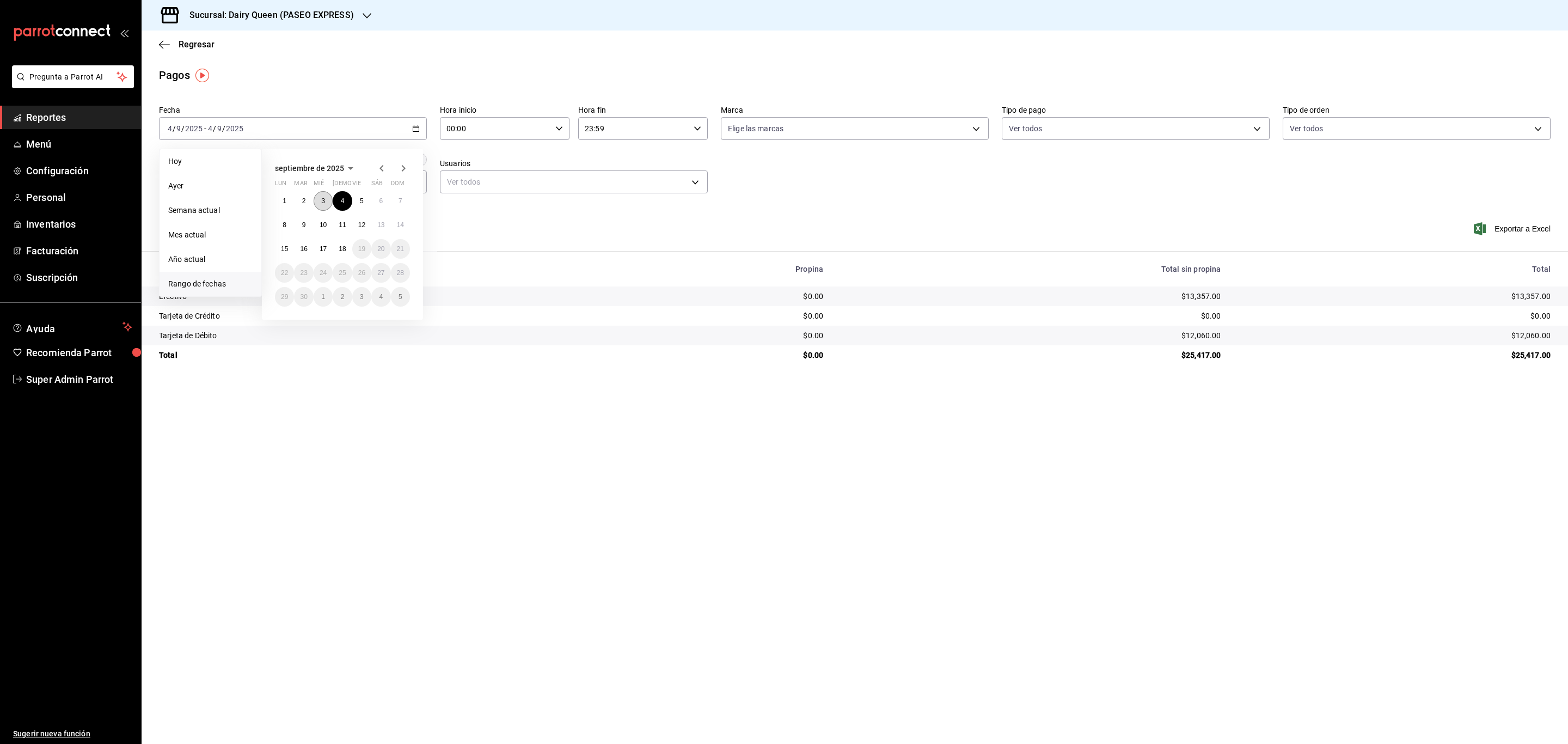
click at [330, 203] on button "3" at bounding box center [323, 201] width 19 height 19
click at [330, 201] on button "3" at bounding box center [323, 201] width 19 height 19
click at [375, 128] on div "[DATE] [DATE] - [DATE] [DATE]" at bounding box center [293, 128] width 268 height 23
click at [299, 195] on button "2" at bounding box center [304, 201] width 19 height 19
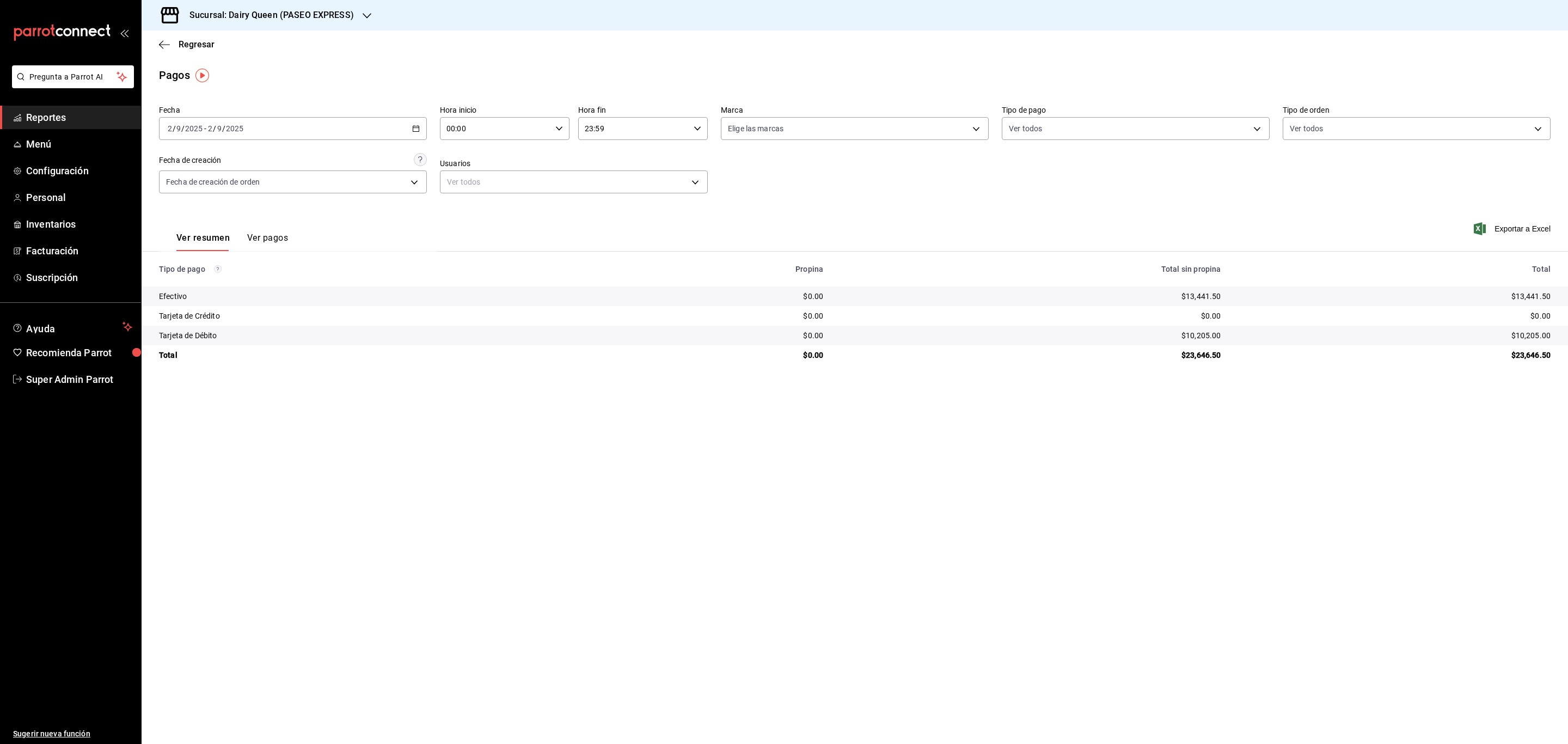
click at [343, 134] on div "[DATE] [DATE] - [DATE] [DATE]" at bounding box center [293, 128] width 268 height 23
click at [284, 196] on button "1" at bounding box center [284, 201] width 19 height 19
click at [414, 132] on div "[DATE] [DATE] - [DATE] [DATE]" at bounding box center [293, 128] width 268 height 23
click at [286, 203] on abbr "1" at bounding box center [284, 200] width 4 height 7
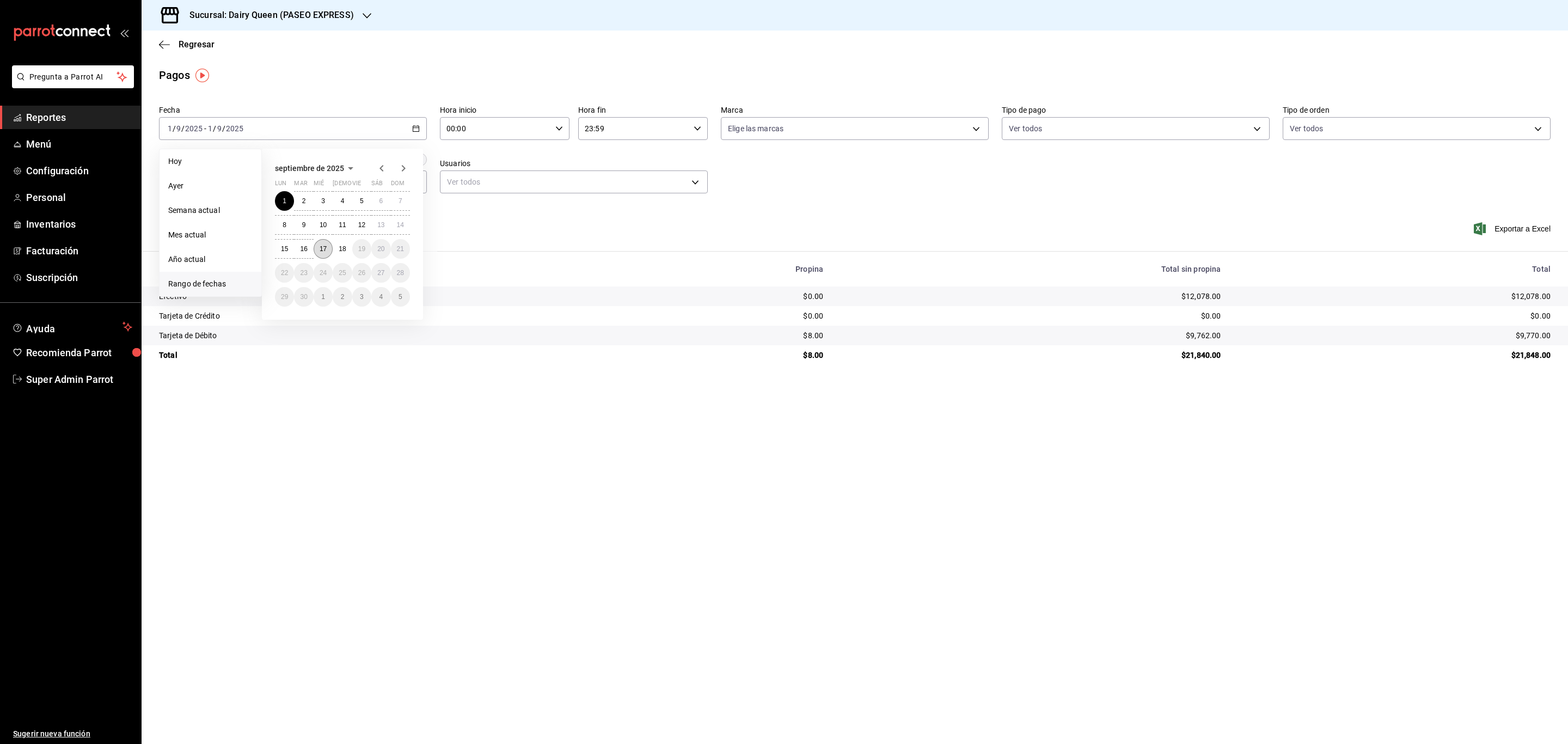
click at [325, 250] on abbr "17" at bounding box center [323, 248] width 7 height 7
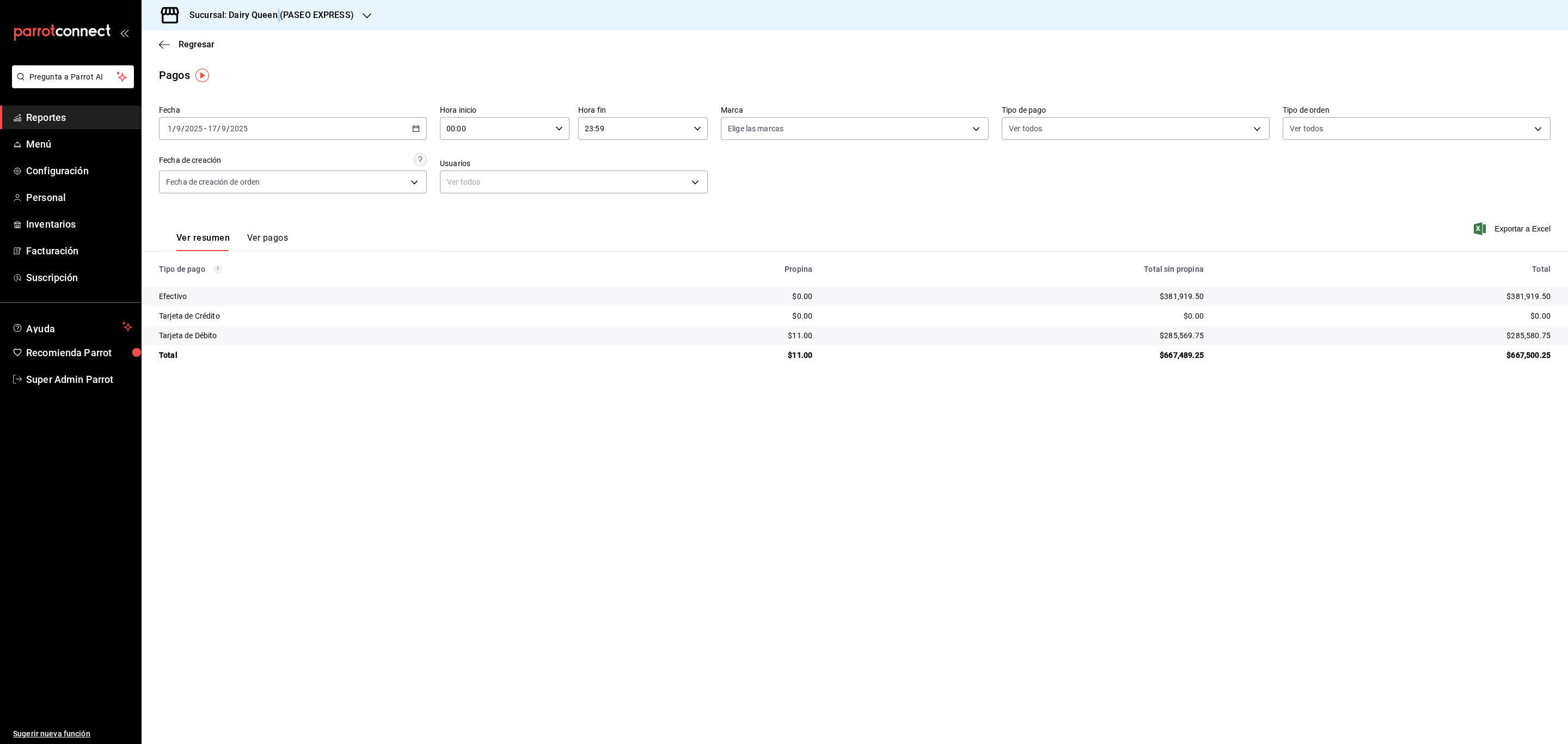
click at [278, 23] on div "Sucursal: Dairy Queen (PASEO EXPRESS)" at bounding box center [263, 15] width 225 height 31
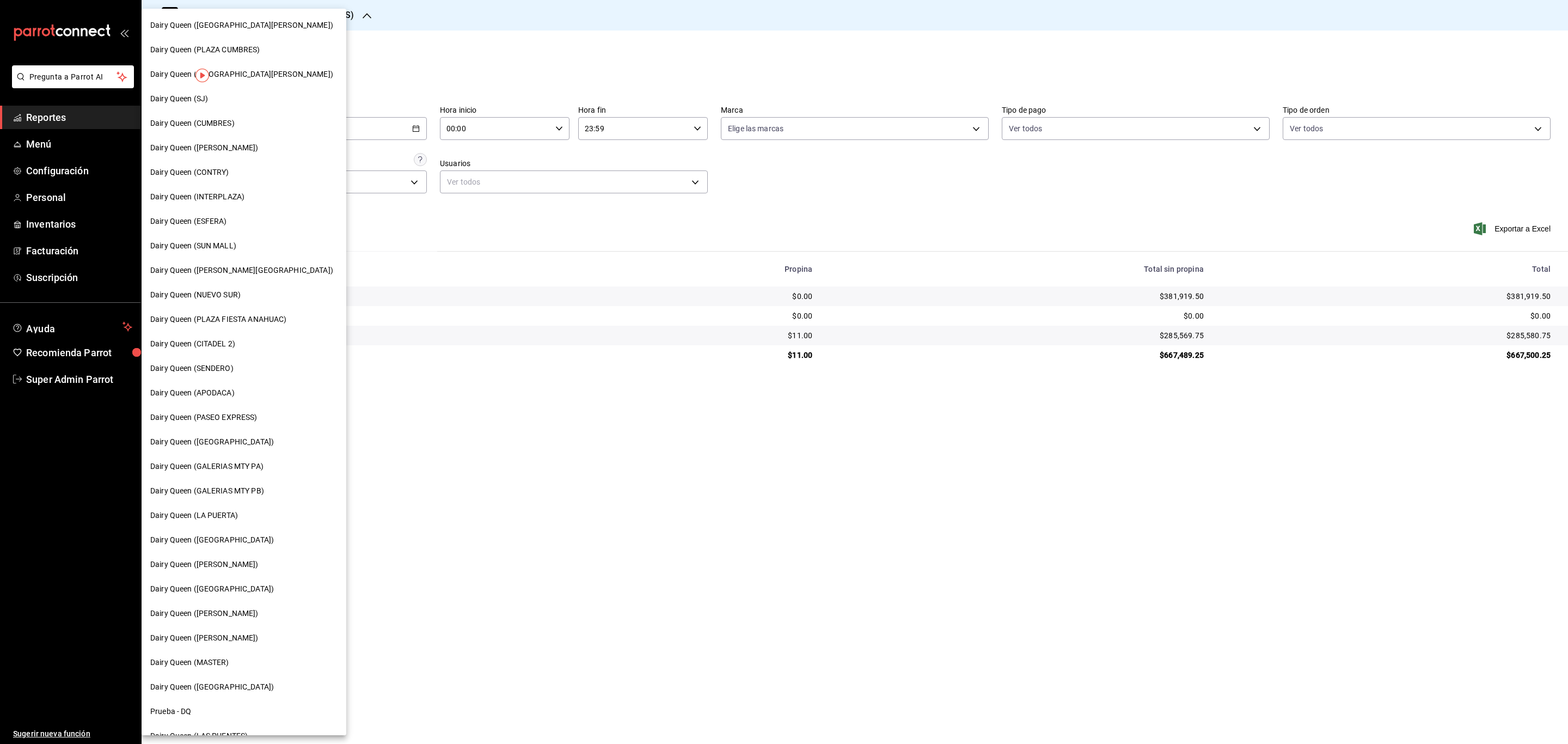
click at [254, 561] on div "Dairy Queen ([PERSON_NAME])" at bounding box center [244, 565] width 187 height 11
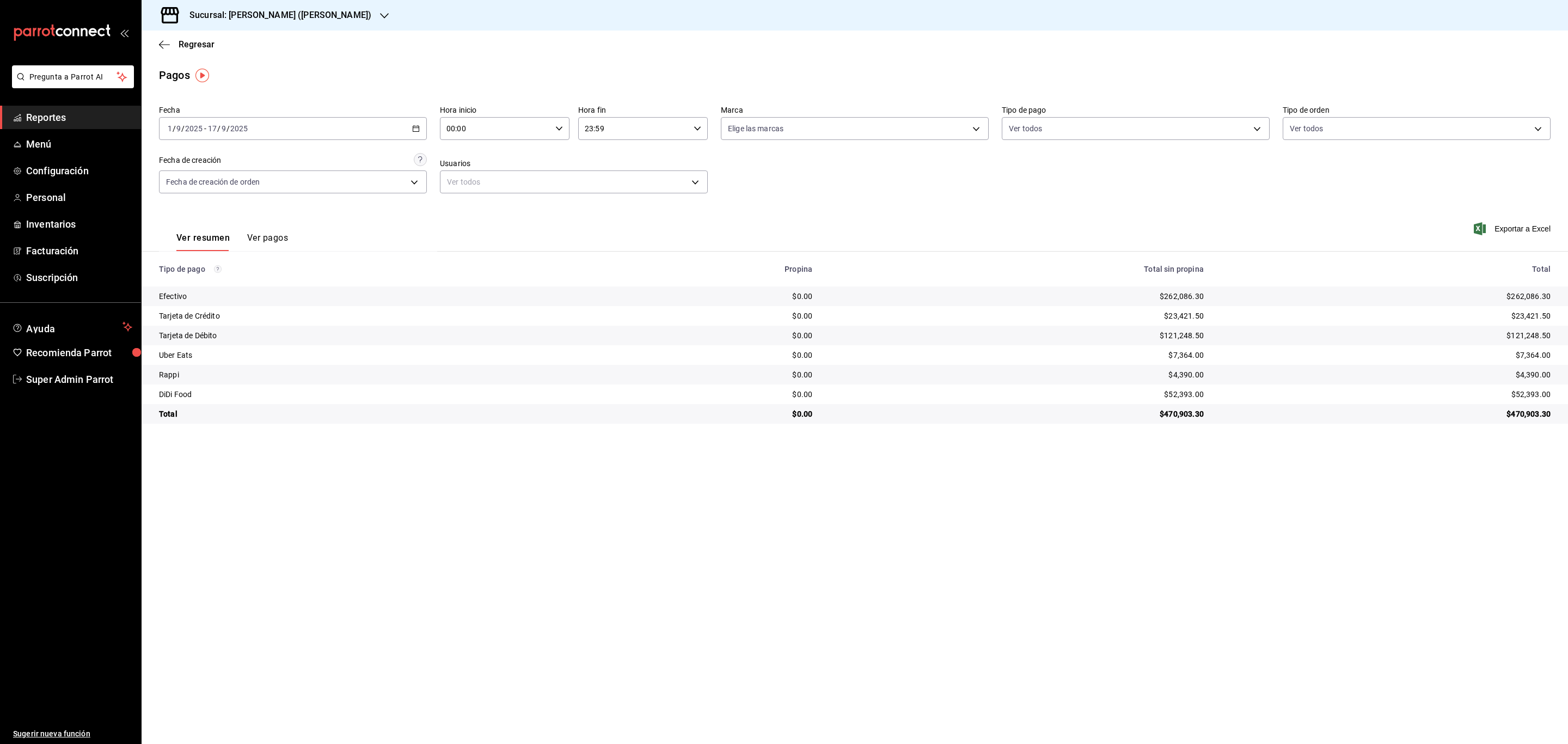
click at [273, 20] on h3 "Sucursal: [PERSON_NAME] ([PERSON_NAME])" at bounding box center [276, 15] width 191 height 13
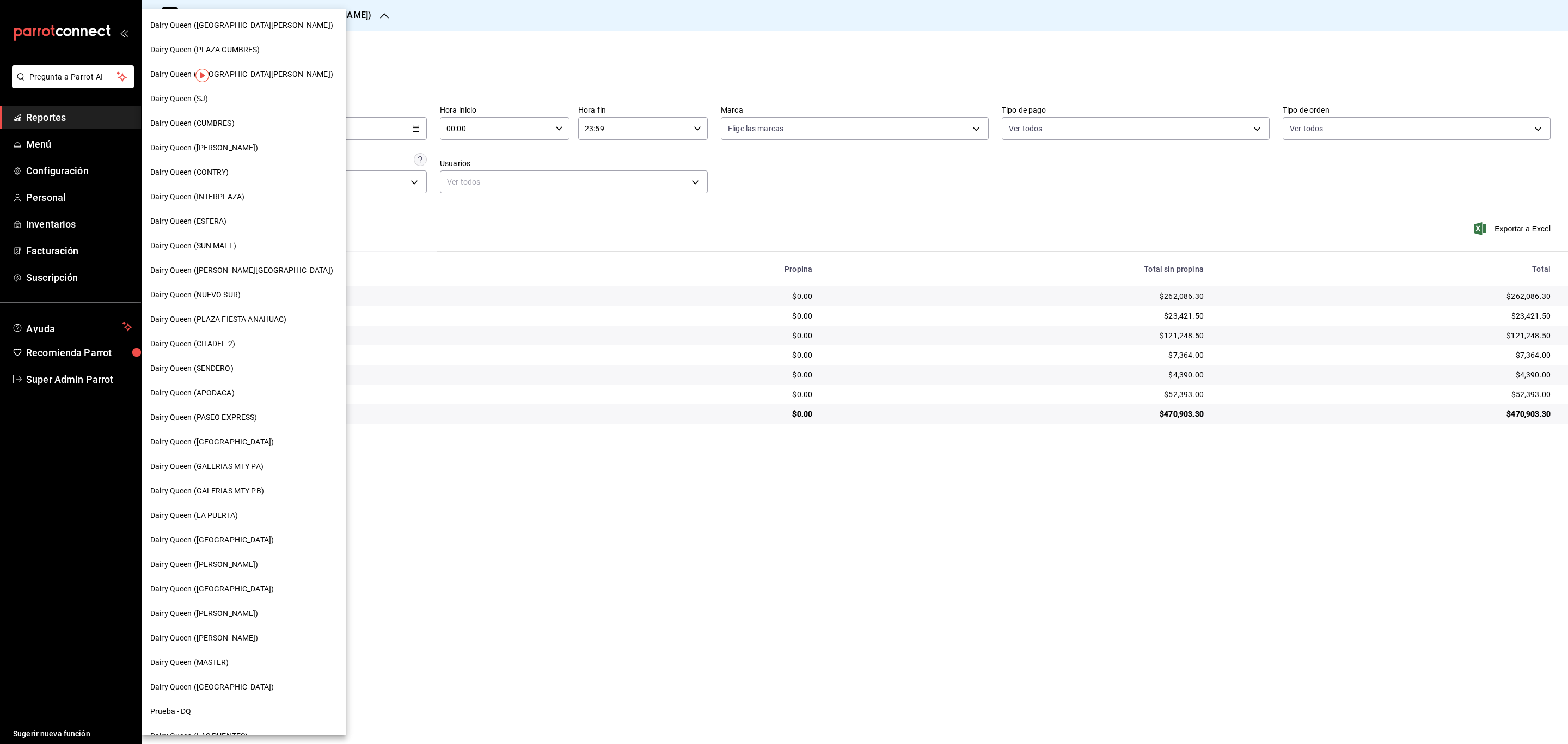
click at [224, 105] on div "Dairy Queen (SJ)" at bounding box center [243, 99] width 204 height 24
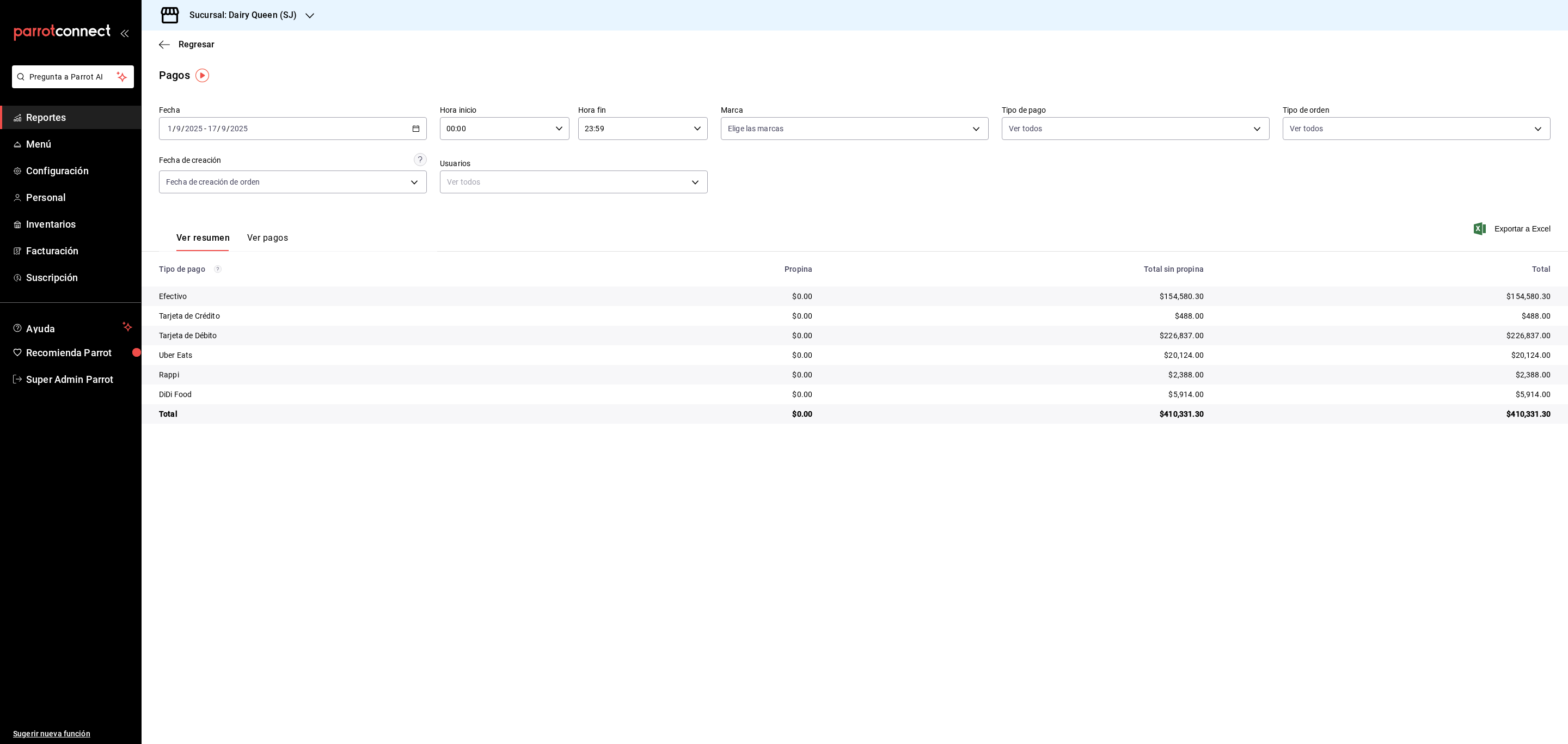
click at [280, 16] on h3 "Sucursal: Dairy Queen (SJ)" at bounding box center [239, 15] width 116 height 13
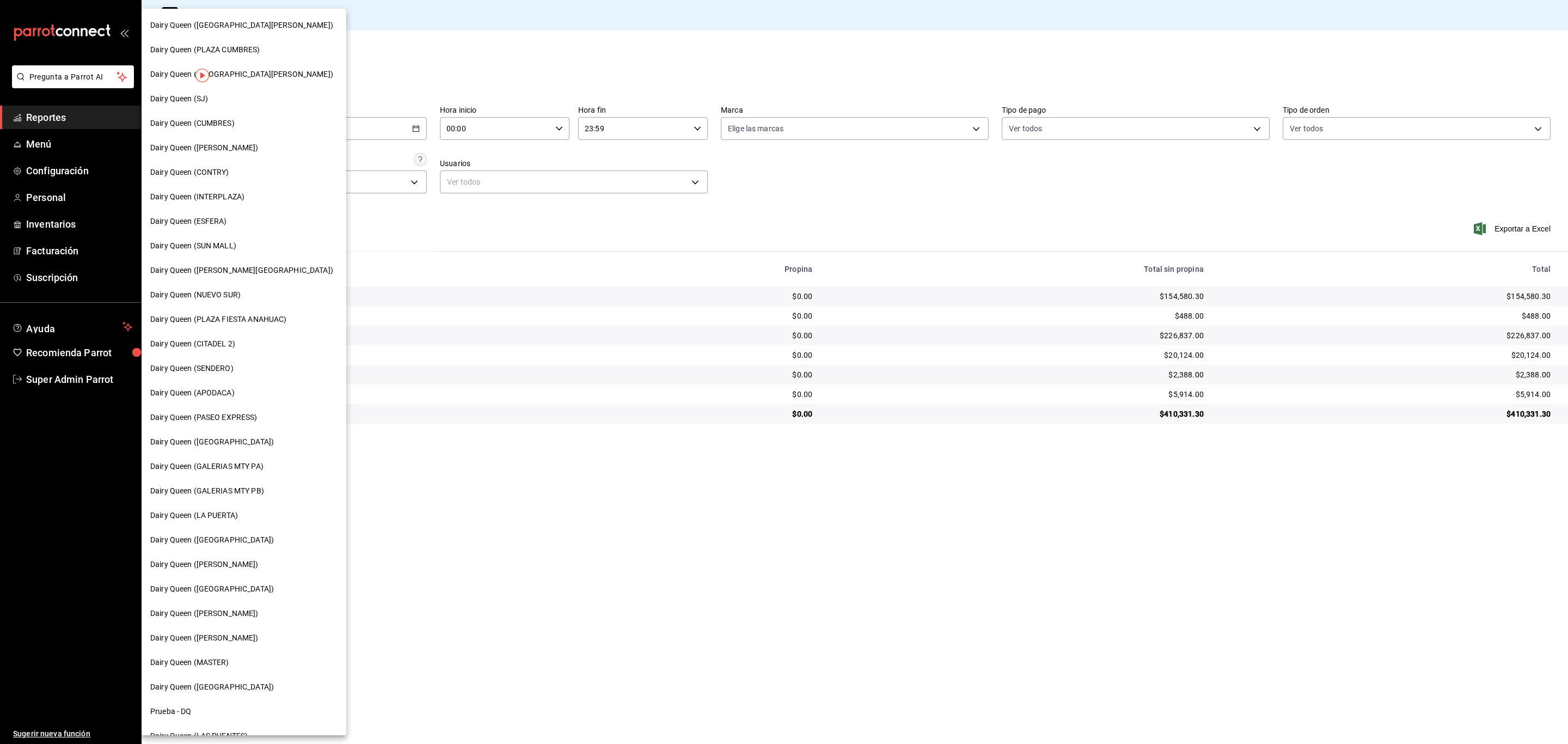
click at [260, 198] on div "Dairy Queen (INTERPLAZA)" at bounding box center [244, 197] width 187 height 11
